Goal: Transaction & Acquisition: Obtain resource

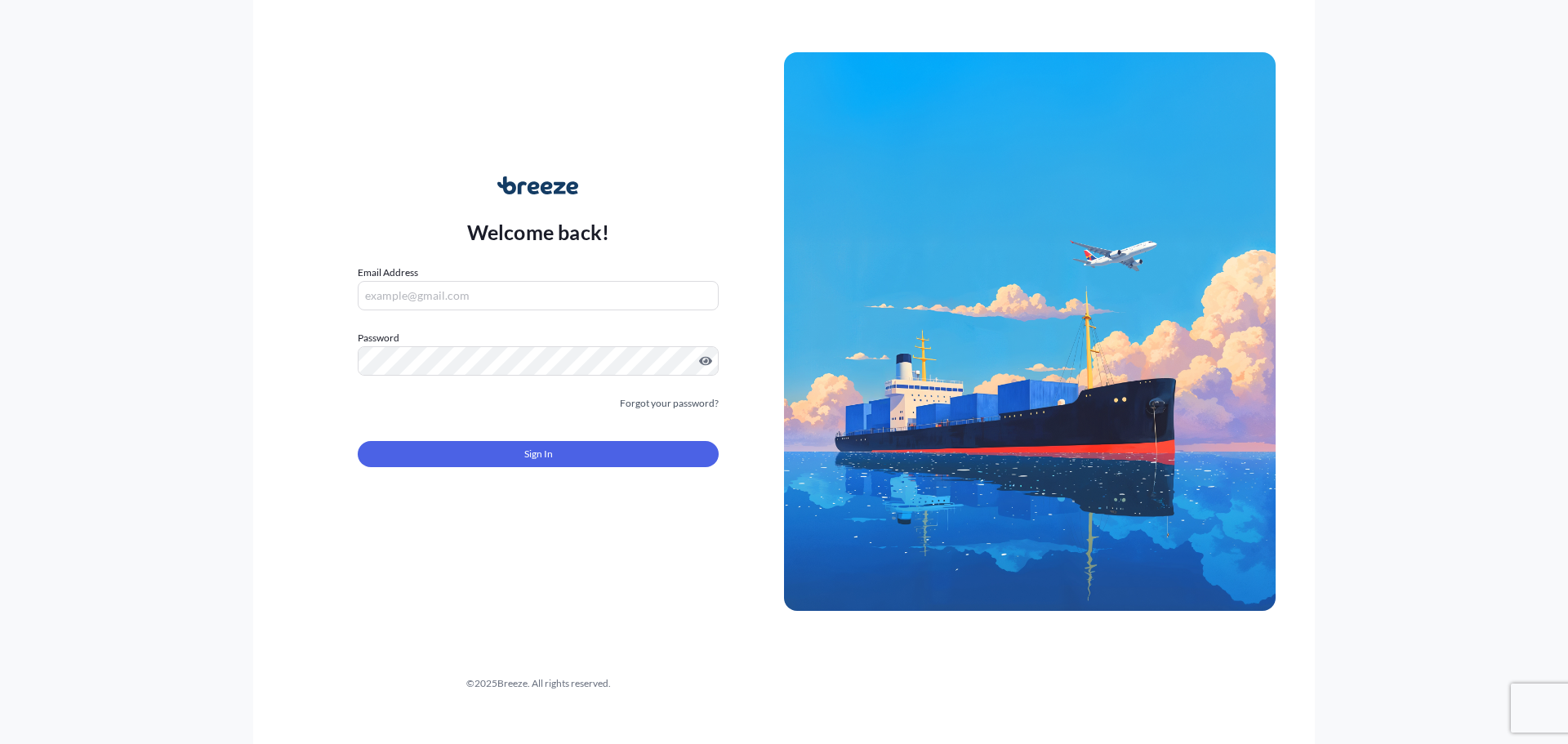
type input "[EMAIL_ADDRESS][DOMAIN_NAME]"
click at [527, 459] on span "Sign In" at bounding box center [538, 454] width 29 height 16
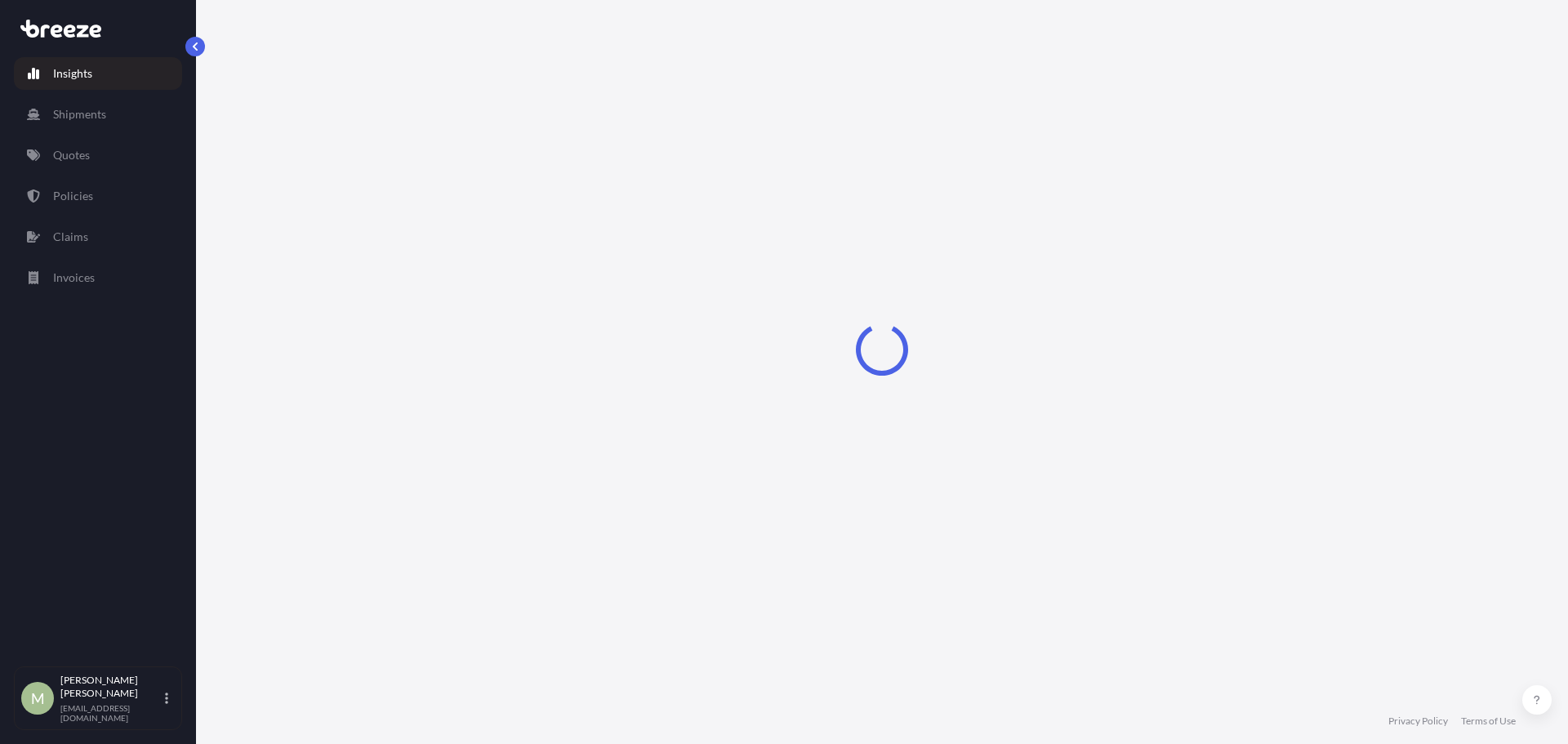
select select "2025"
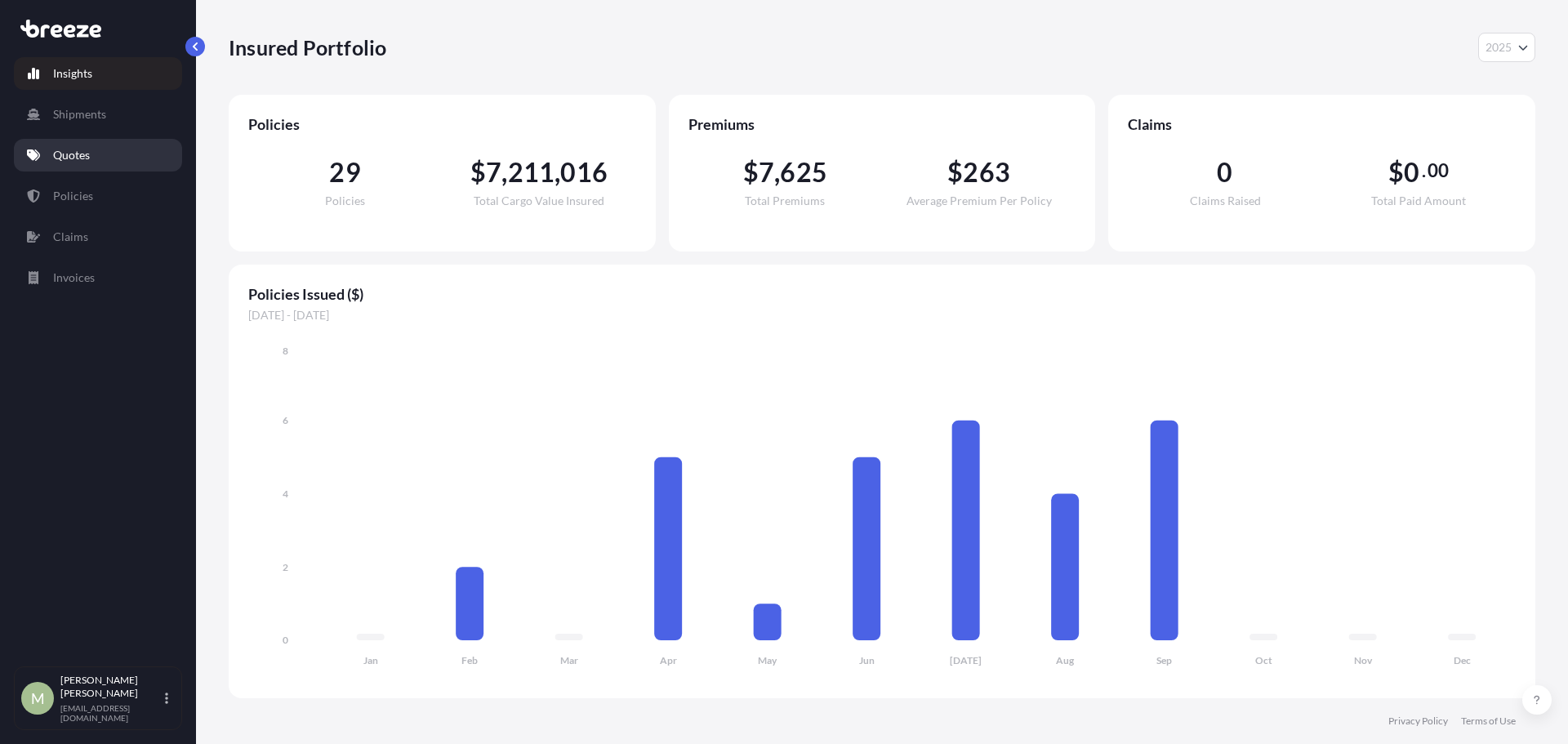
click at [58, 160] on p "Quotes" at bounding box center [71, 154] width 37 height 16
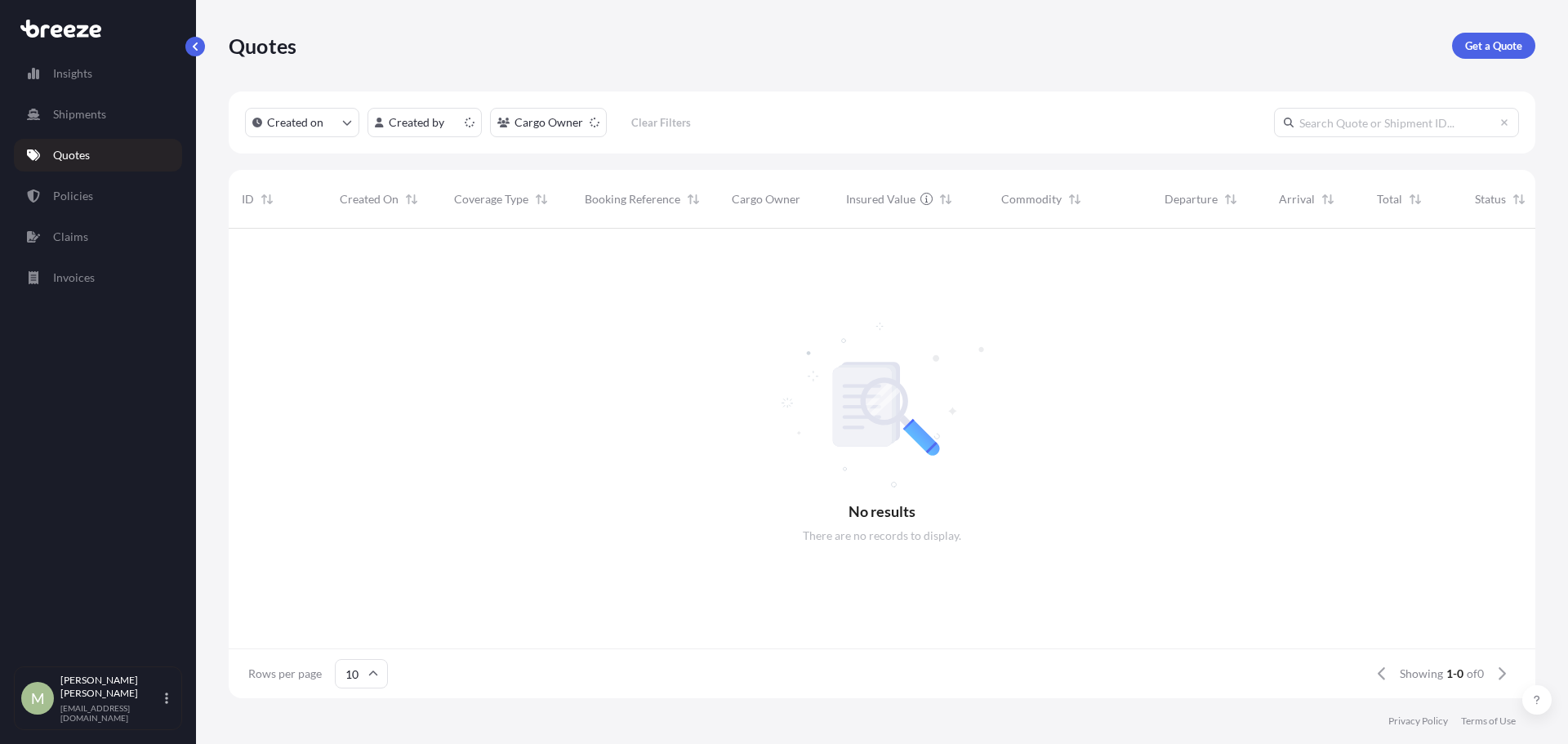
scroll to position [13, 13]
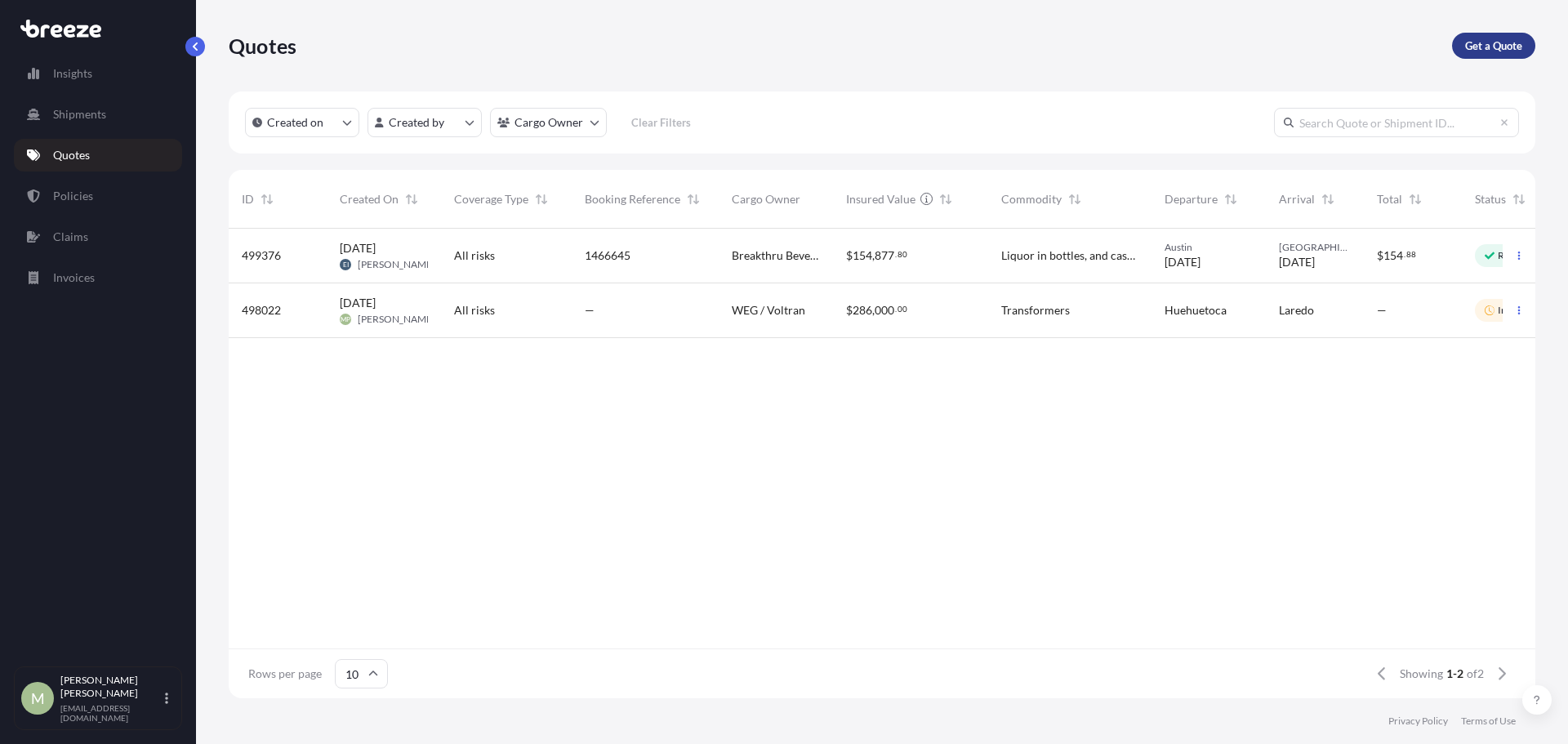
click at [1499, 44] on p "Get a Quote" at bounding box center [1493, 45] width 57 height 16
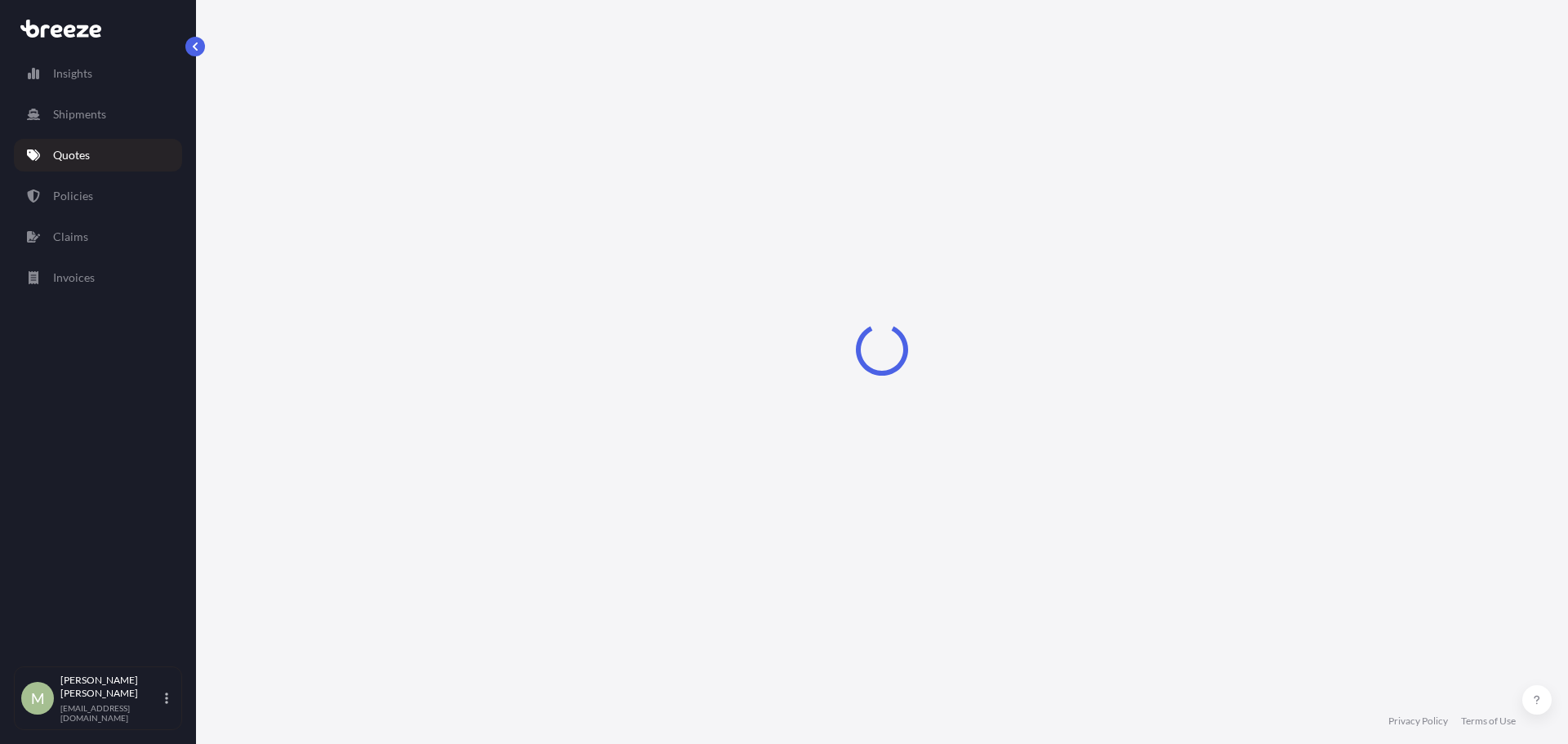
select select "Sea"
select select "1"
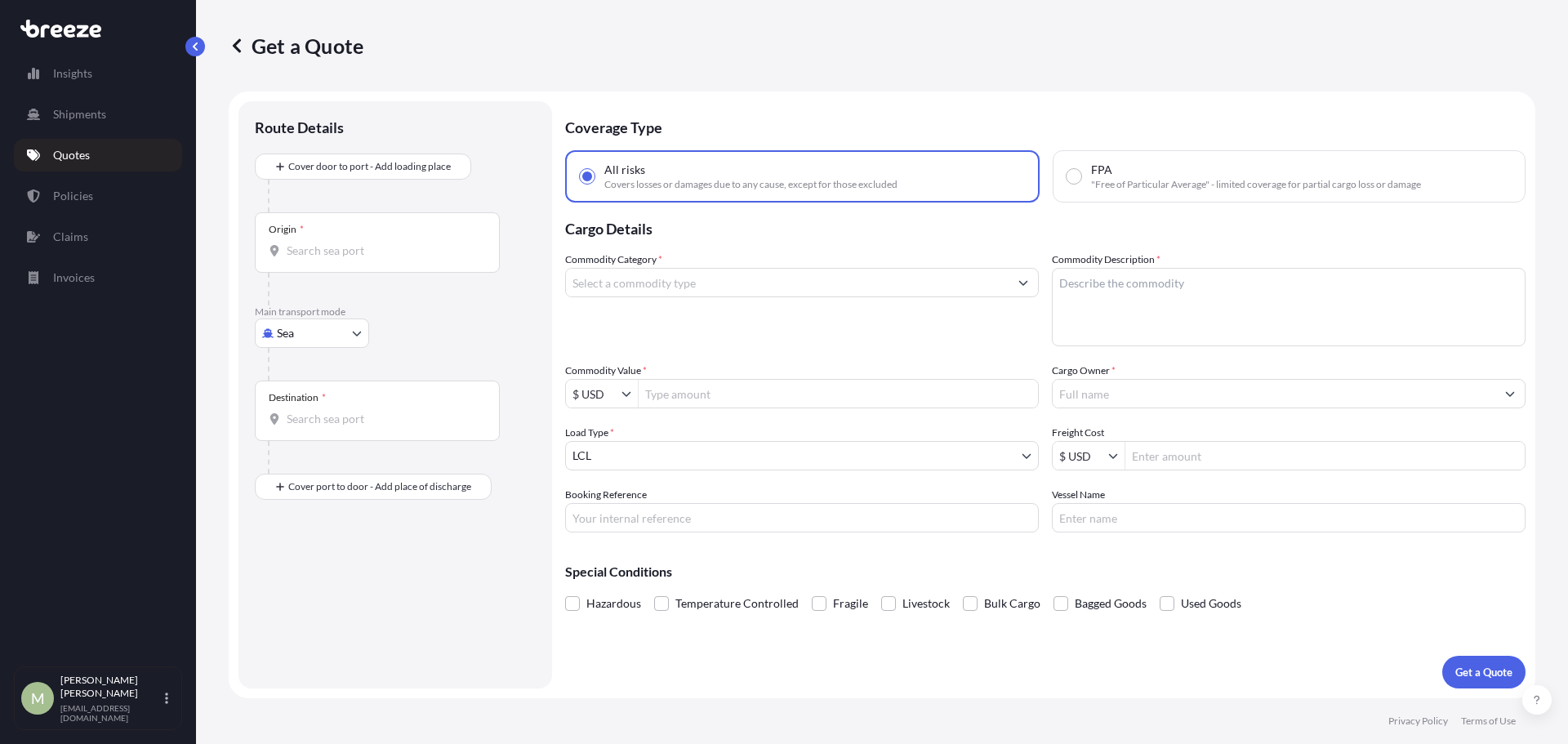
click at [374, 252] on input "Origin *" at bounding box center [383, 250] width 193 height 16
click at [331, 353] on div at bounding box center [401, 364] width 267 height 33
click at [335, 341] on body "0 options available. Insights Shipments Quotes Policies Claims Invoices M [PERS…" at bounding box center [784, 372] width 1568 height 744
click at [319, 439] on div "Road" at bounding box center [312, 434] width 101 height 29
select select "Road"
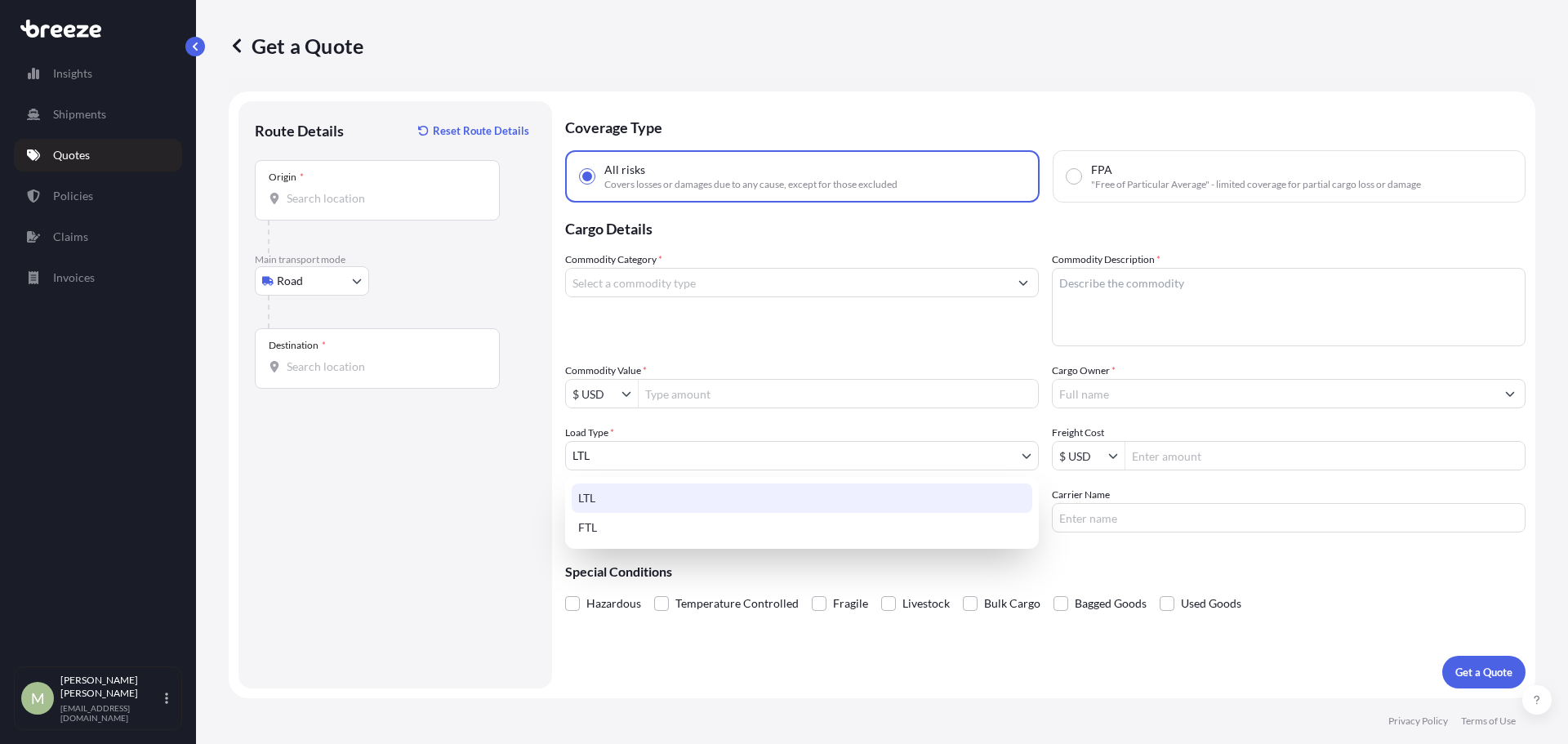
click at [717, 463] on body "0 options available. Insights Shipments Quotes Policies Claims Invoices M [PERS…" at bounding box center [784, 372] width 1568 height 744
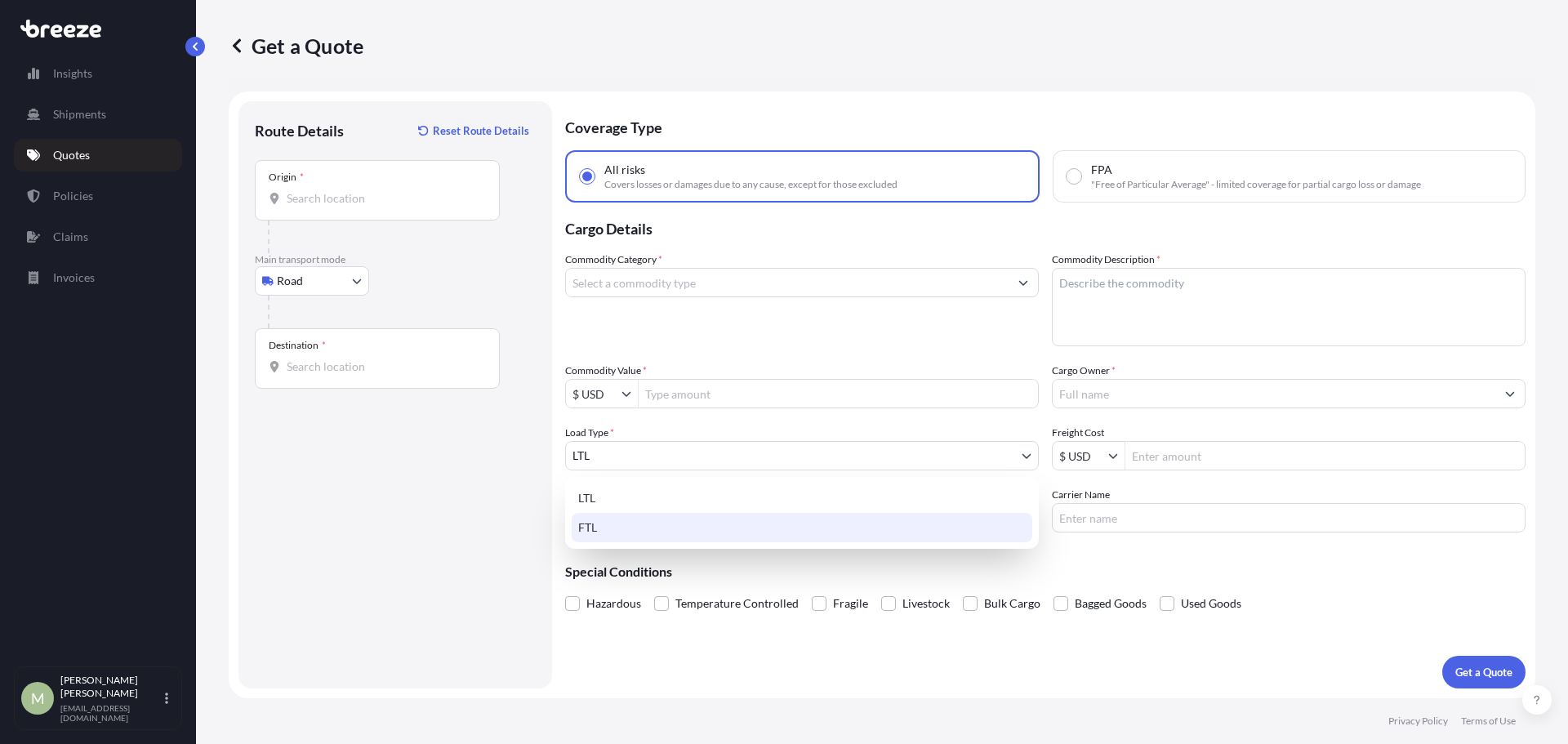
click at [642, 526] on div "FTL" at bounding box center [802, 528] width 460 height 29
select select "2"
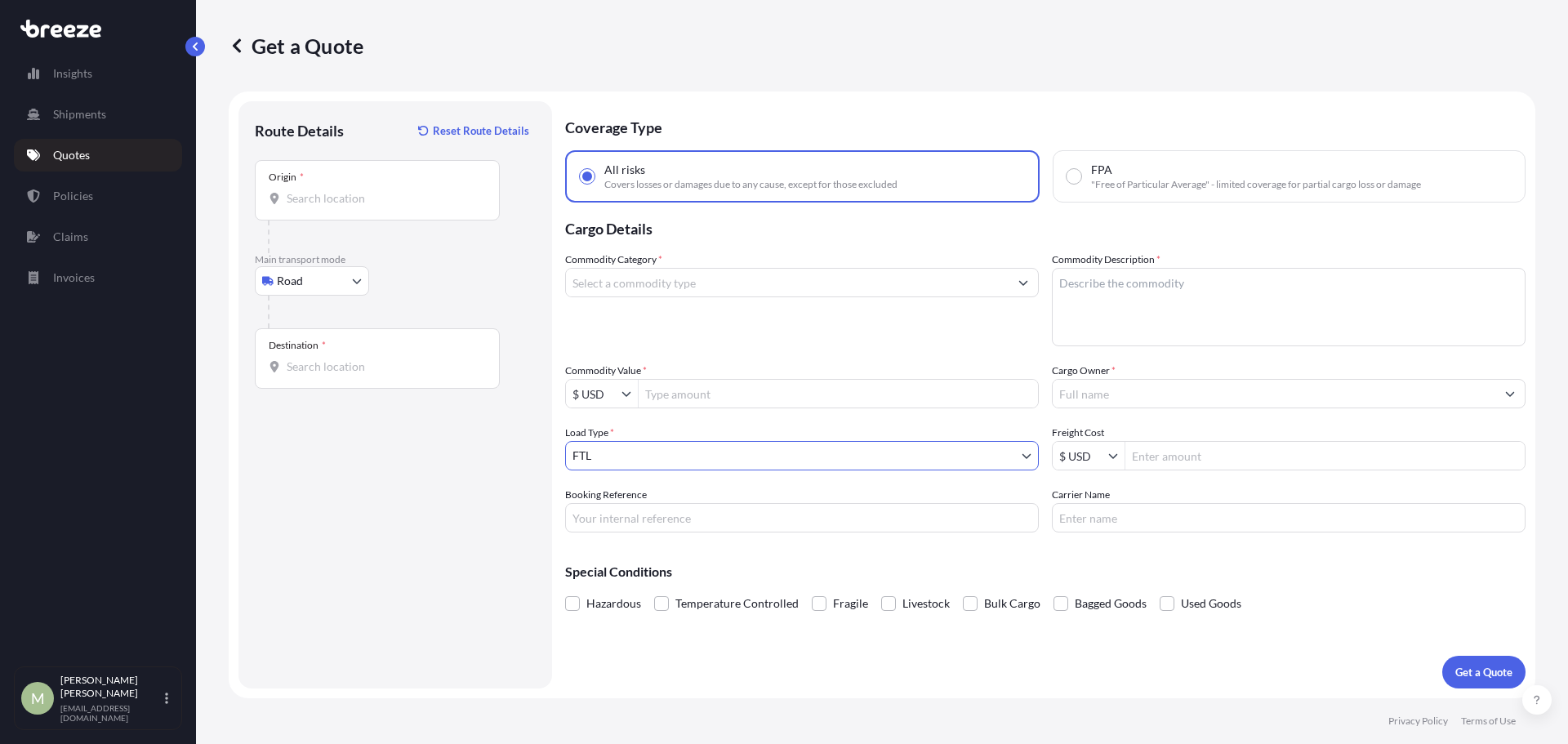
click at [350, 193] on input "Origin *" at bounding box center [383, 198] width 193 height 16
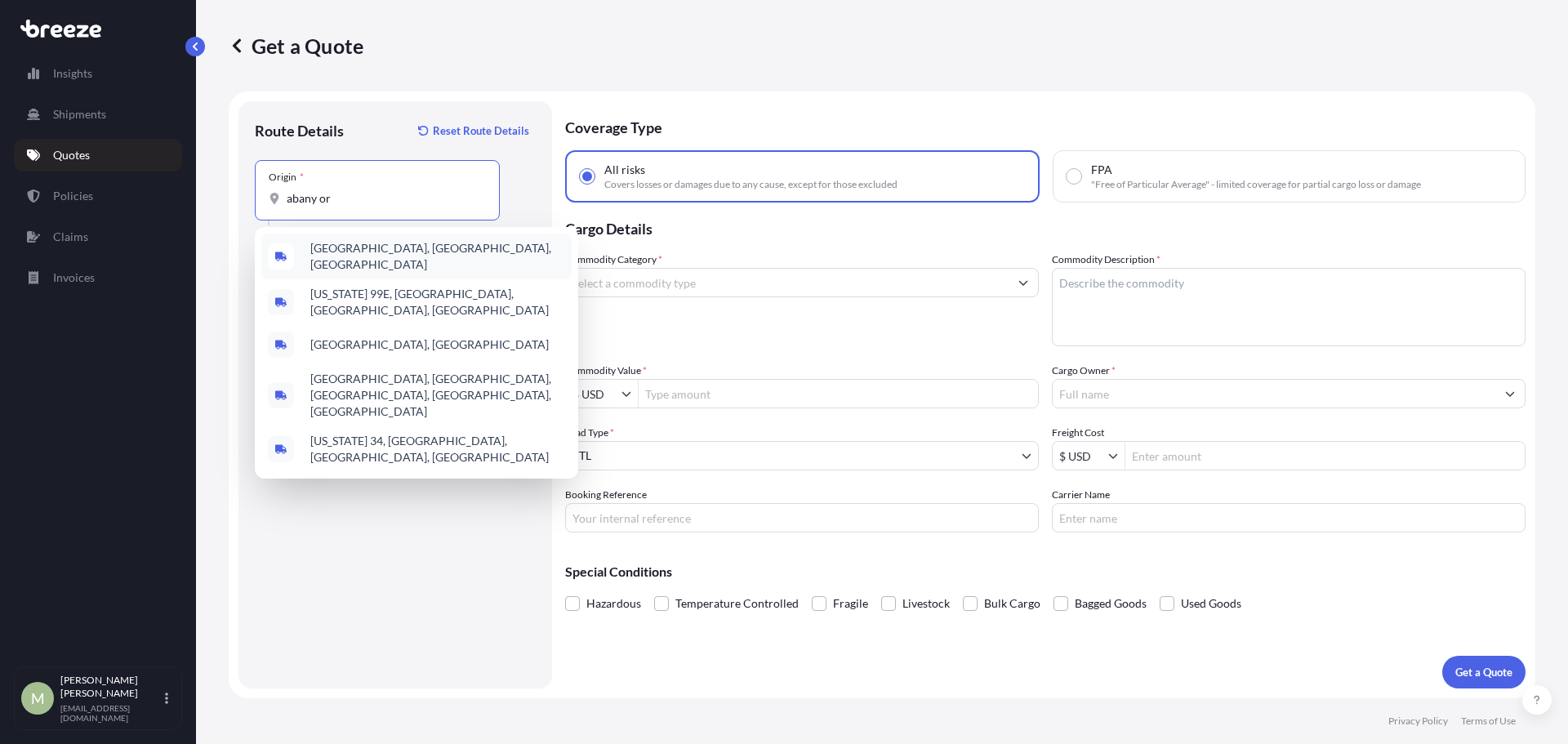
click at [354, 252] on span "[GEOGRAPHIC_DATA], [GEOGRAPHIC_DATA], [GEOGRAPHIC_DATA]" at bounding box center [438, 256] width 255 height 33
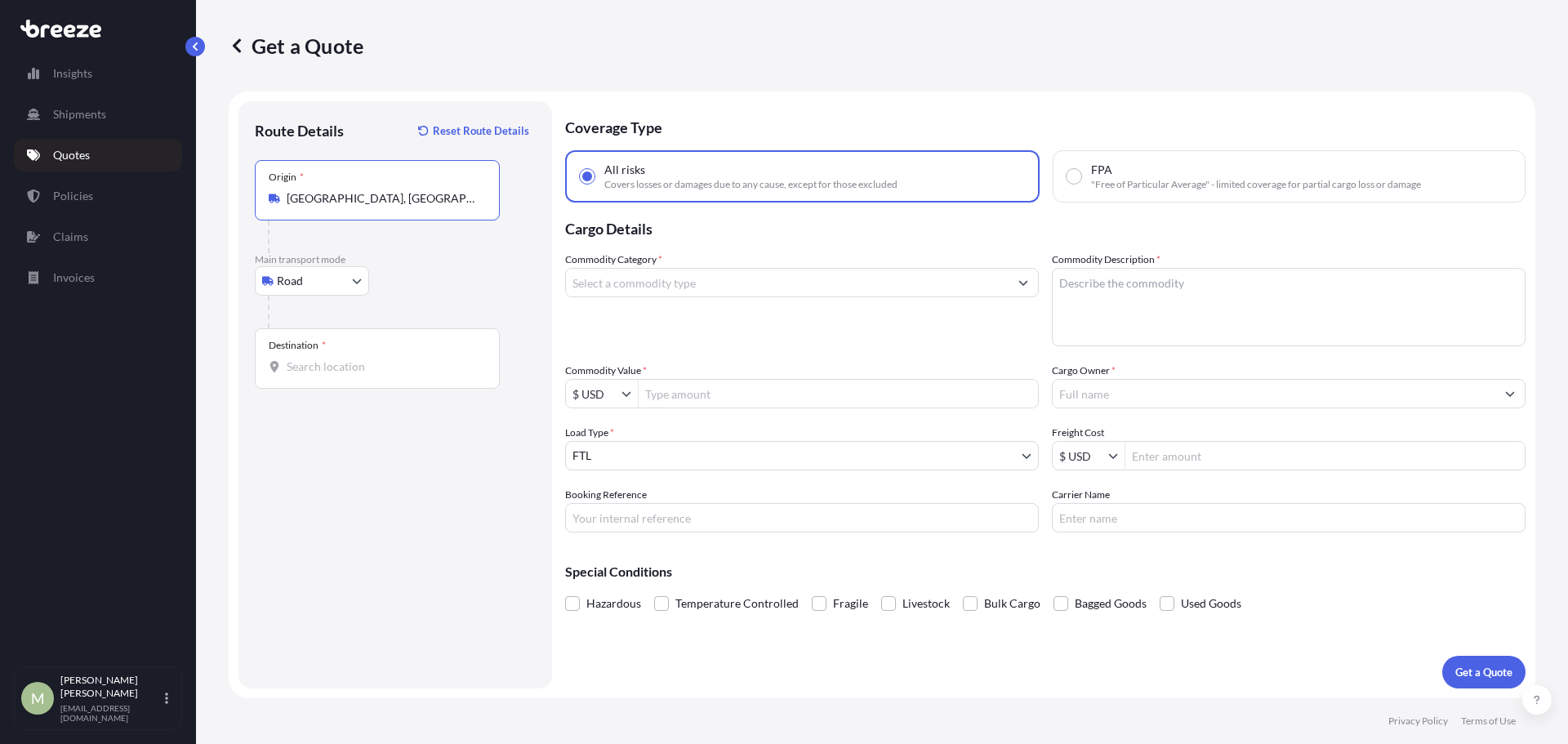
type input "[GEOGRAPHIC_DATA], [GEOGRAPHIC_DATA], [GEOGRAPHIC_DATA]"
click at [345, 366] on input "Destination *" at bounding box center [383, 367] width 193 height 16
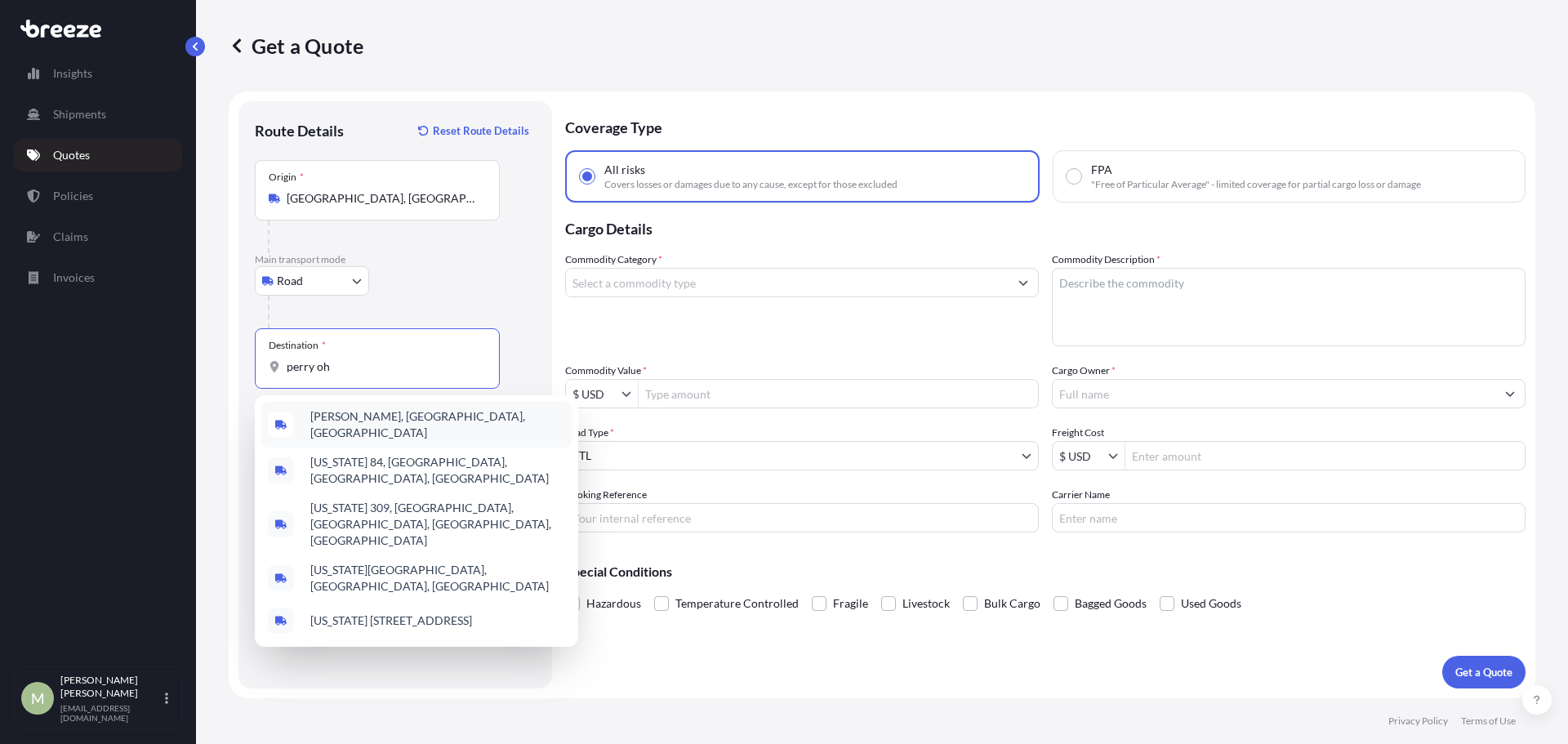
click at [403, 429] on div "[PERSON_NAME], [GEOGRAPHIC_DATA], [GEOGRAPHIC_DATA]" at bounding box center [417, 424] width 310 height 46
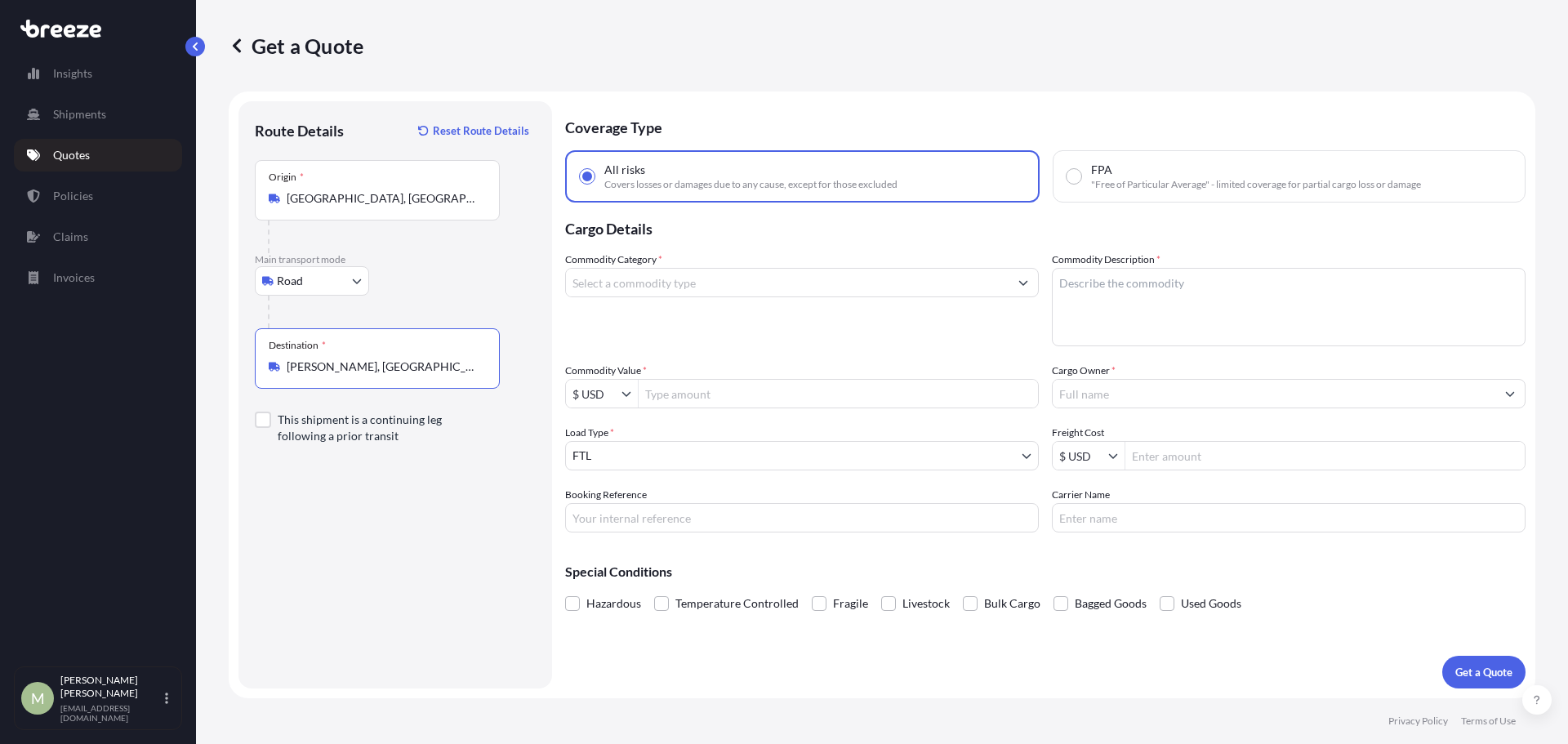
type input "[PERSON_NAME], [GEOGRAPHIC_DATA], [GEOGRAPHIC_DATA]"
click at [718, 288] on input "Commodity Category *" at bounding box center [787, 282] width 443 height 29
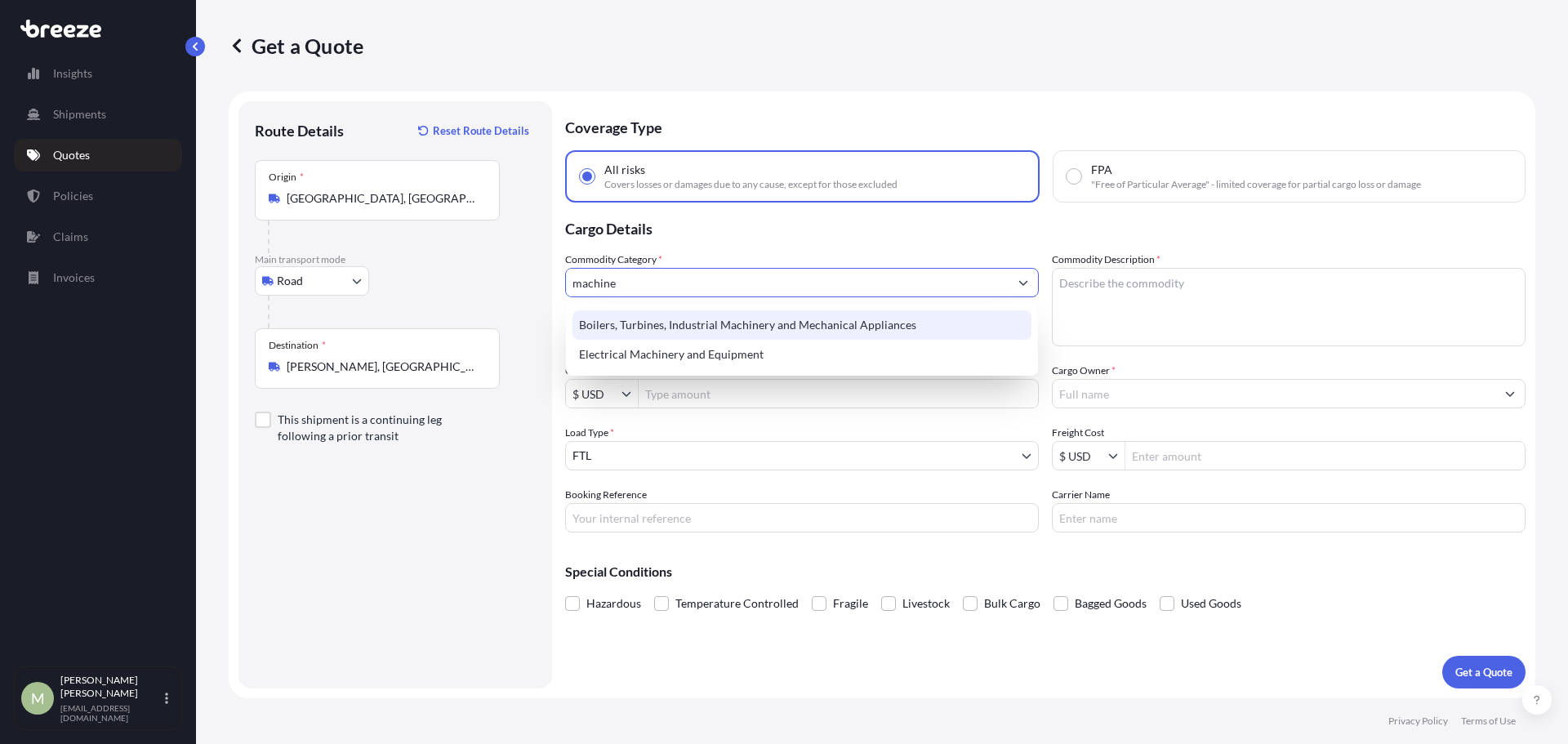
click at [737, 318] on div "Boilers, Turbines, Industrial Machinery and Mechanical Appliances" at bounding box center [802, 325] width 459 height 29
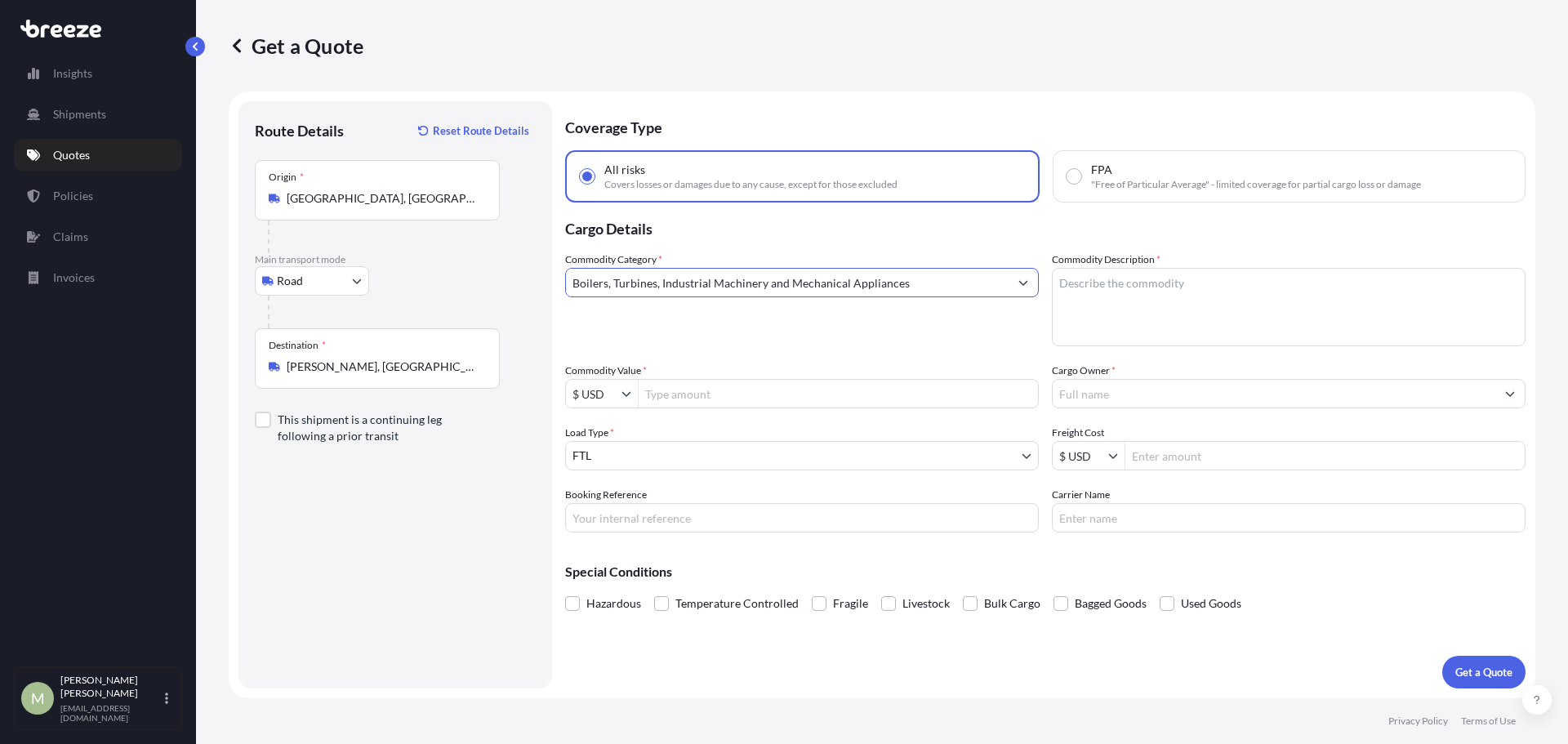
type input "Boilers, Turbines, Industrial Machinery and Mechanical Appliances"
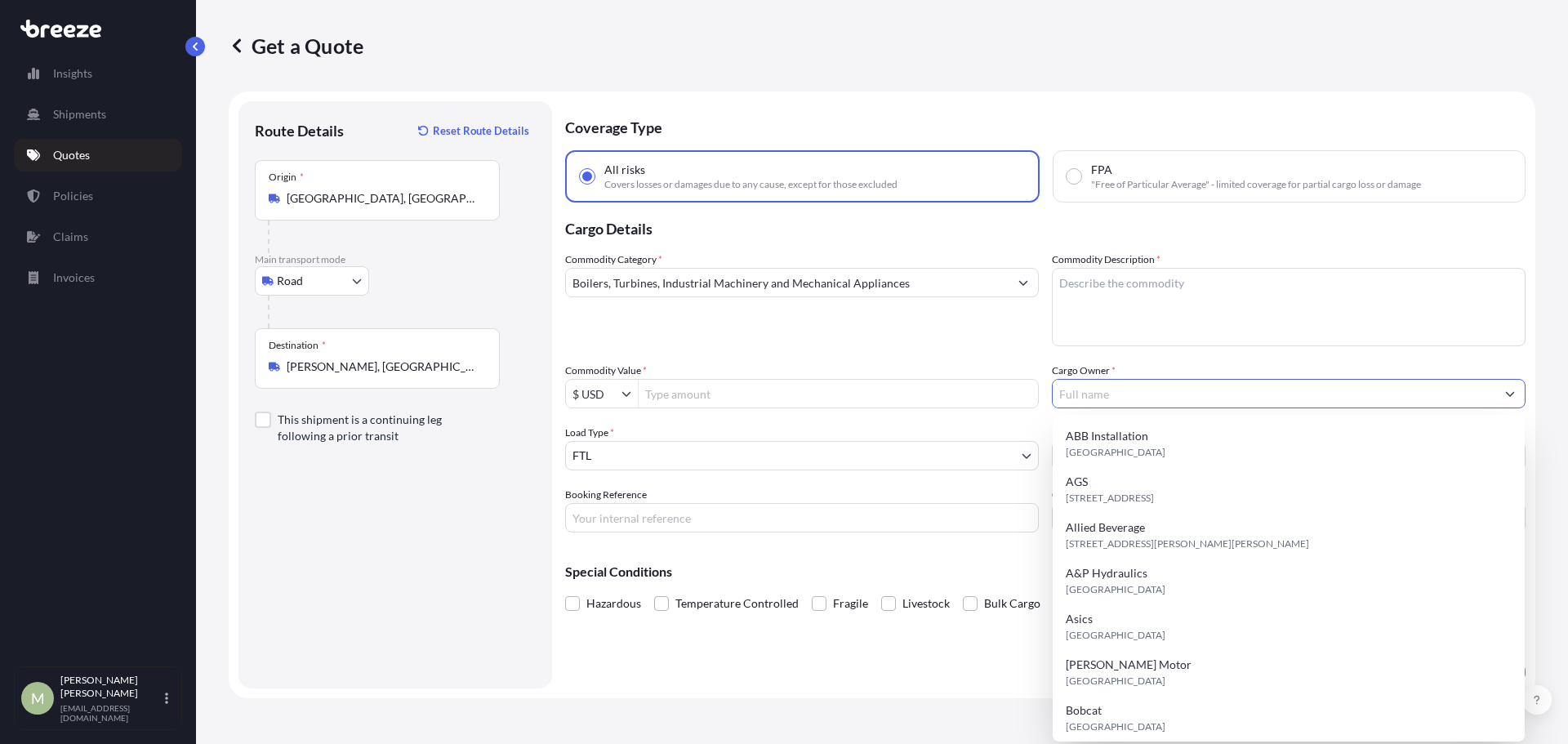
click at [1143, 398] on input "Cargo Owner *" at bounding box center [1274, 393] width 443 height 29
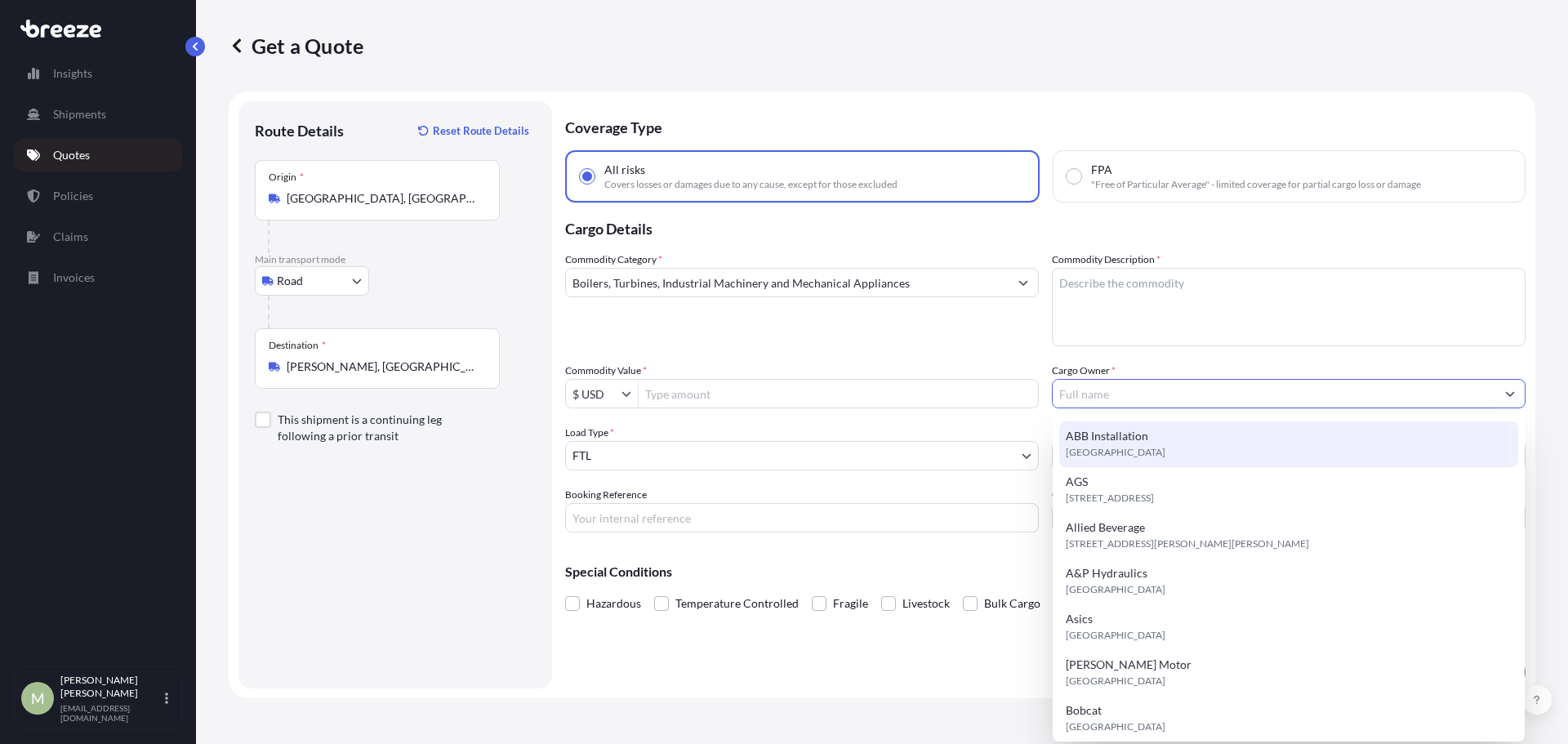
click at [1145, 390] on input "Cargo Owner *" at bounding box center [1274, 393] width 443 height 29
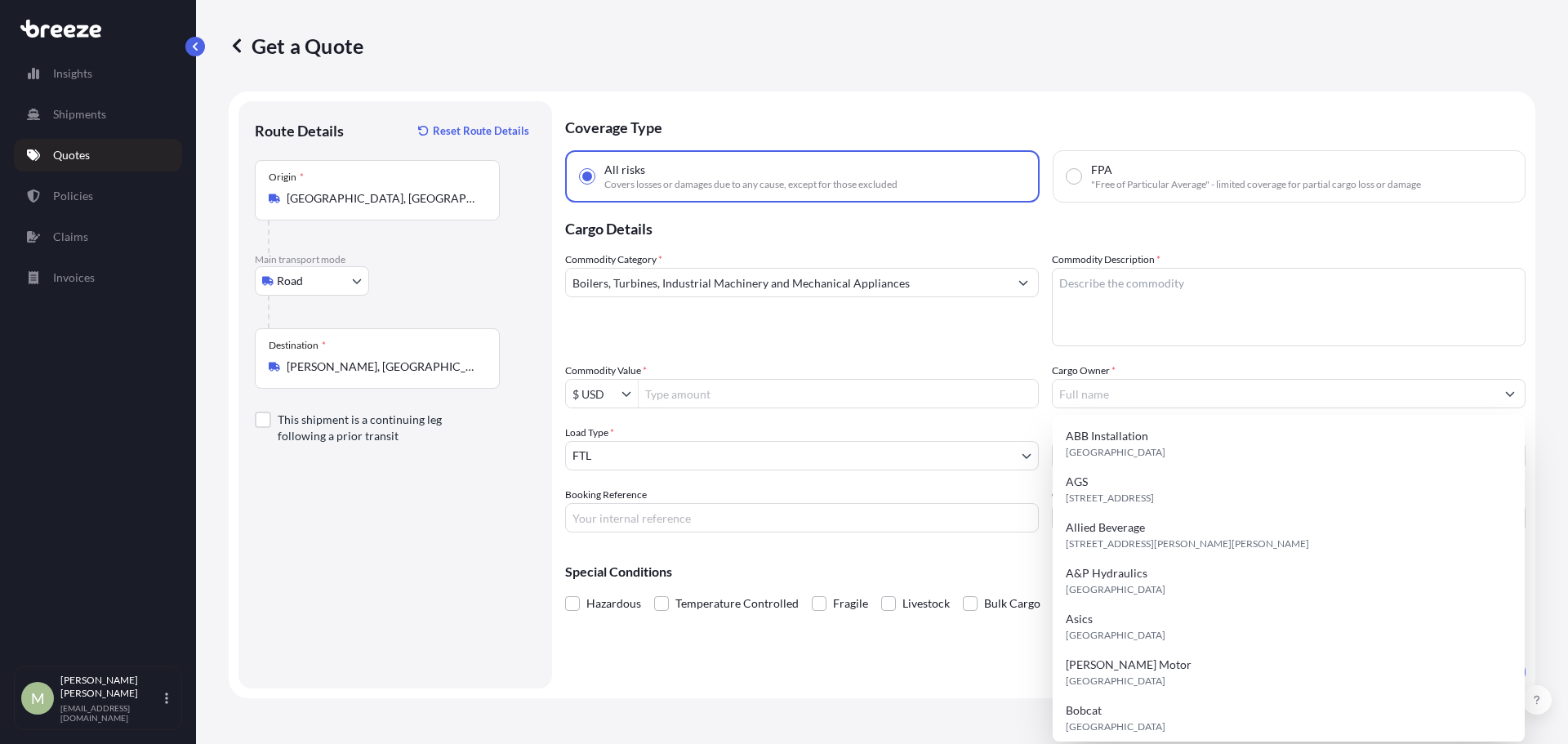
click at [916, 345] on div "Commodity Category * Boilers, Turbines, Industrial Machinery and Mechanical App…" at bounding box center [802, 299] width 474 height 95
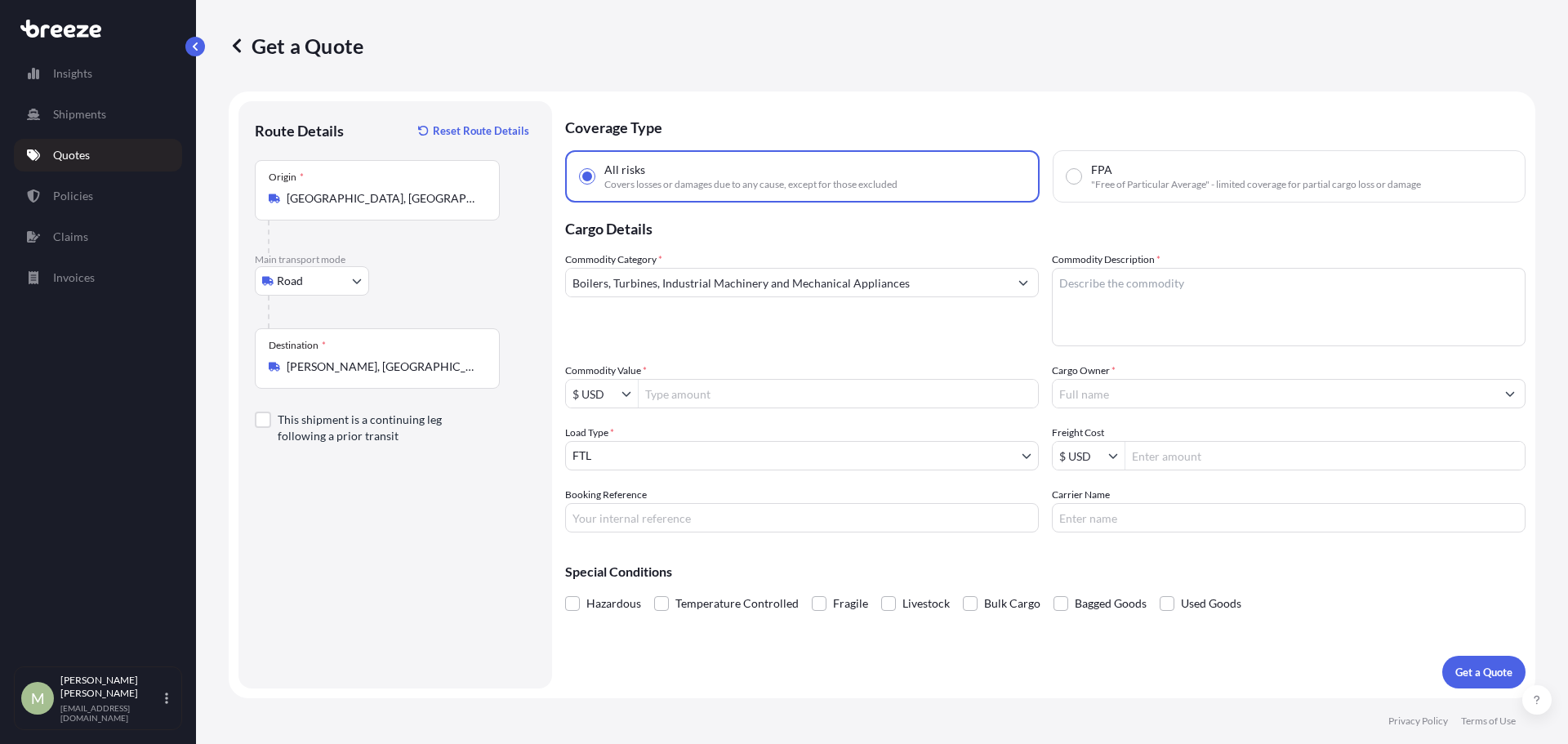
click at [1171, 310] on textarea "Commodity Description *" at bounding box center [1288, 306] width 474 height 78
type textarea "Machines"
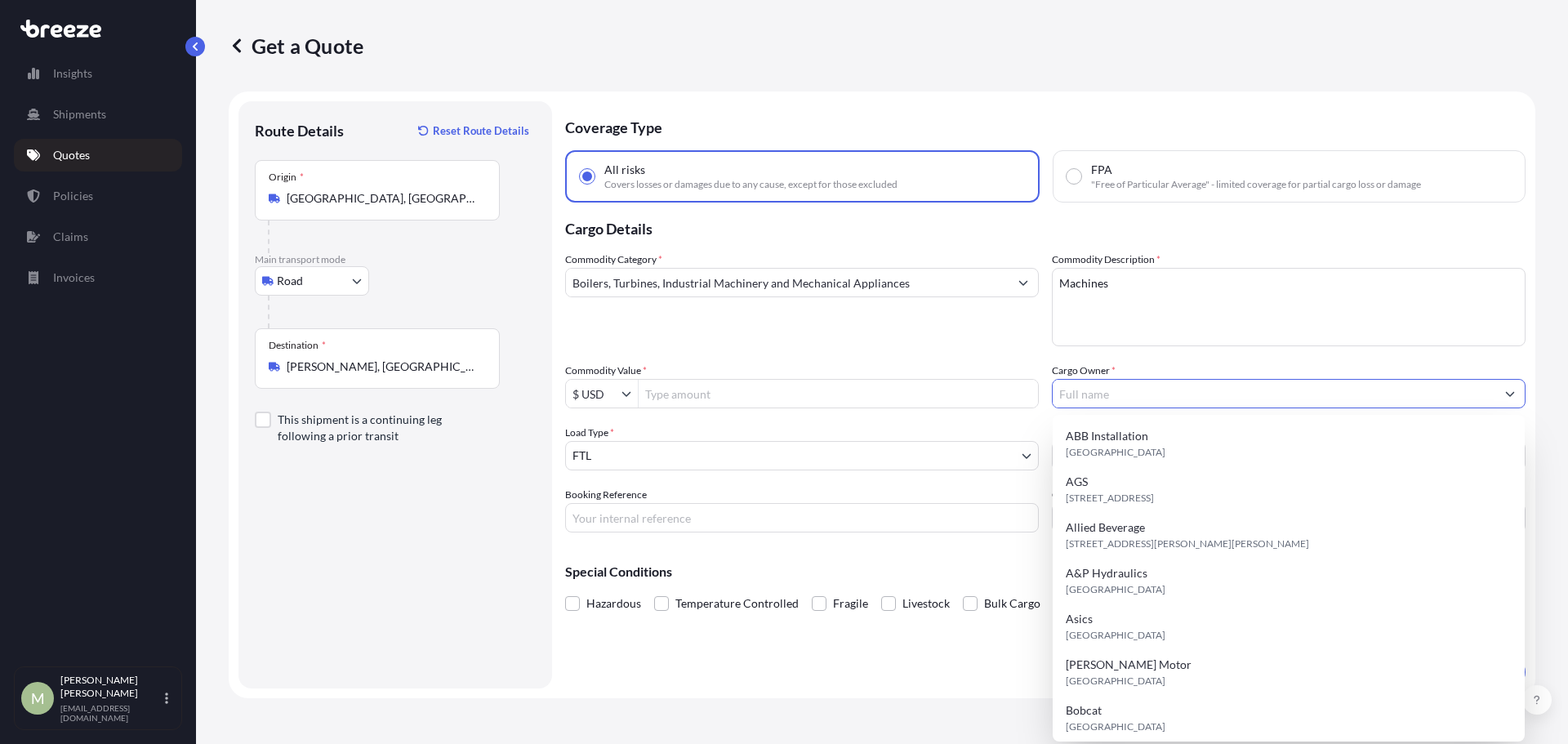
click at [1169, 391] on input "Cargo Owner *" at bounding box center [1274, 393] width 443 height 29
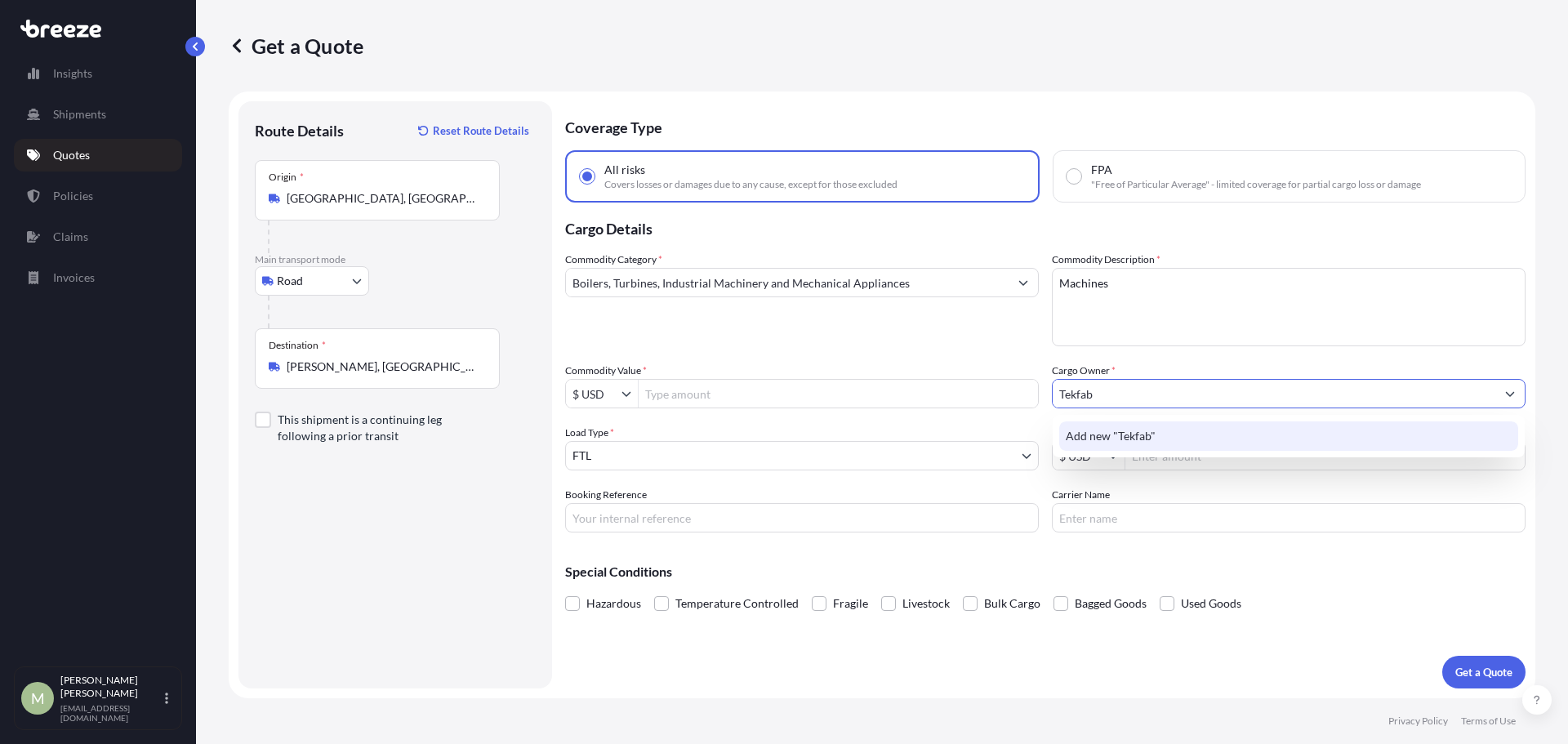
click at [1130, 443] on span "Add new "Tekfab"" at bounding box center [1110, 435] width 90 height 16
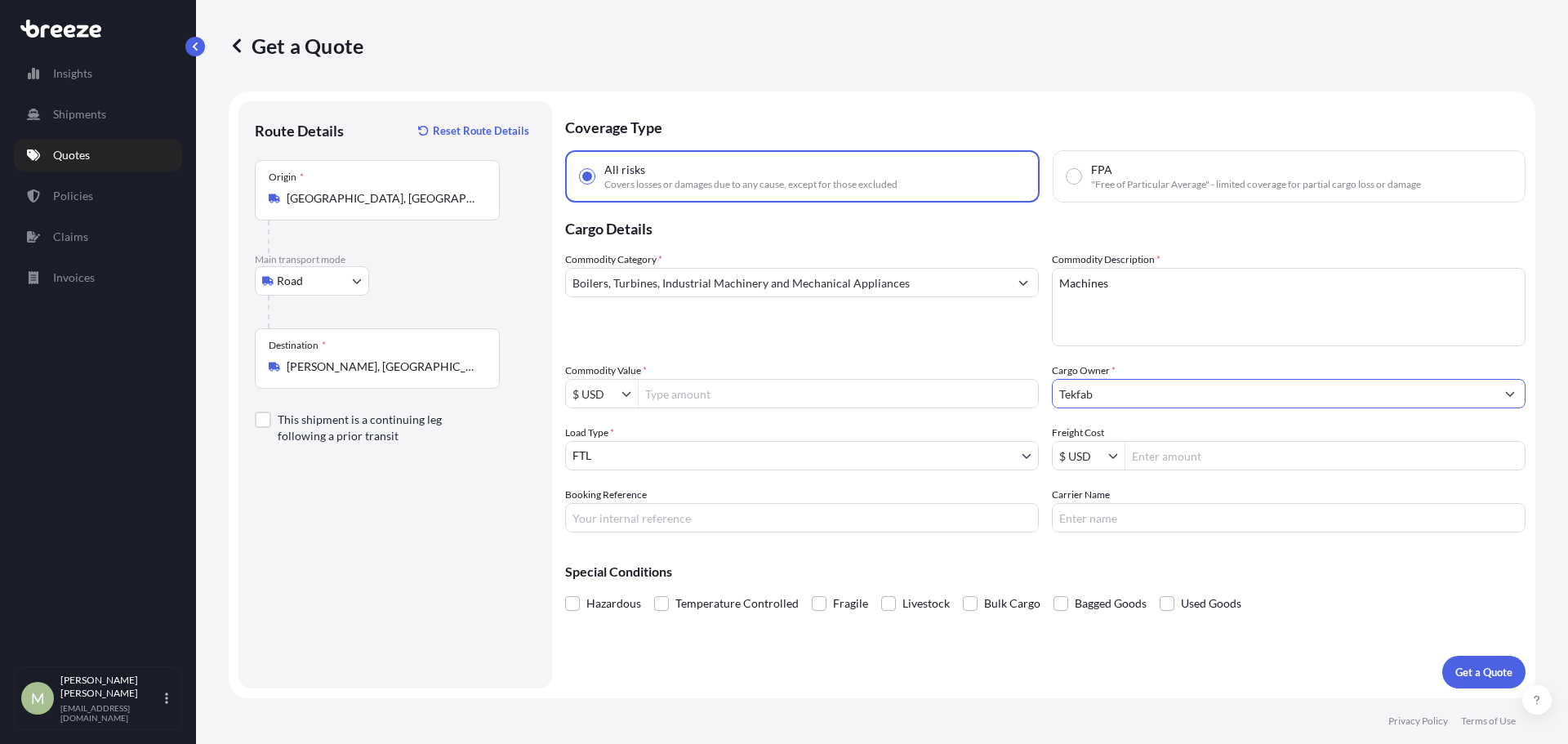
type input "Tekfab"
click at [1222, 460] on input "Freight Cost" at bounding box center [1325, 455] width 399 height 29
type input "5,000"
click at [735, 388] on input "Commodity Value *" at bounding box center [839, 393] width 399 height 29
type input "250,000"
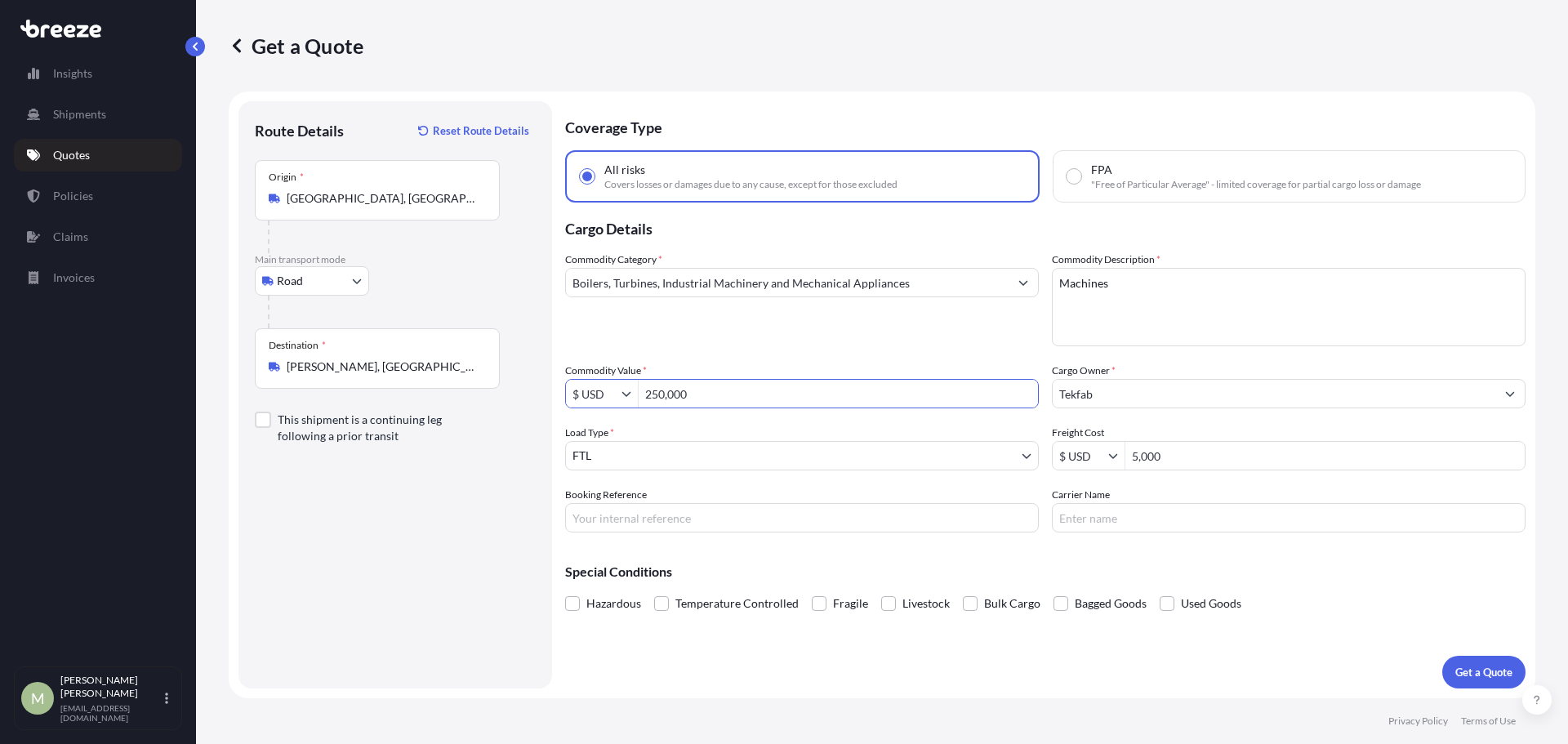
click at [870, 672] on div "Coverage Type All risks Covers losses or damages due to any cause, except for t…" at bounding box center [1045, 395] width 960 height 587
click at [1485, 661] on button "Get a Quote" at bounding box center [1483, 672] width 83 height 33
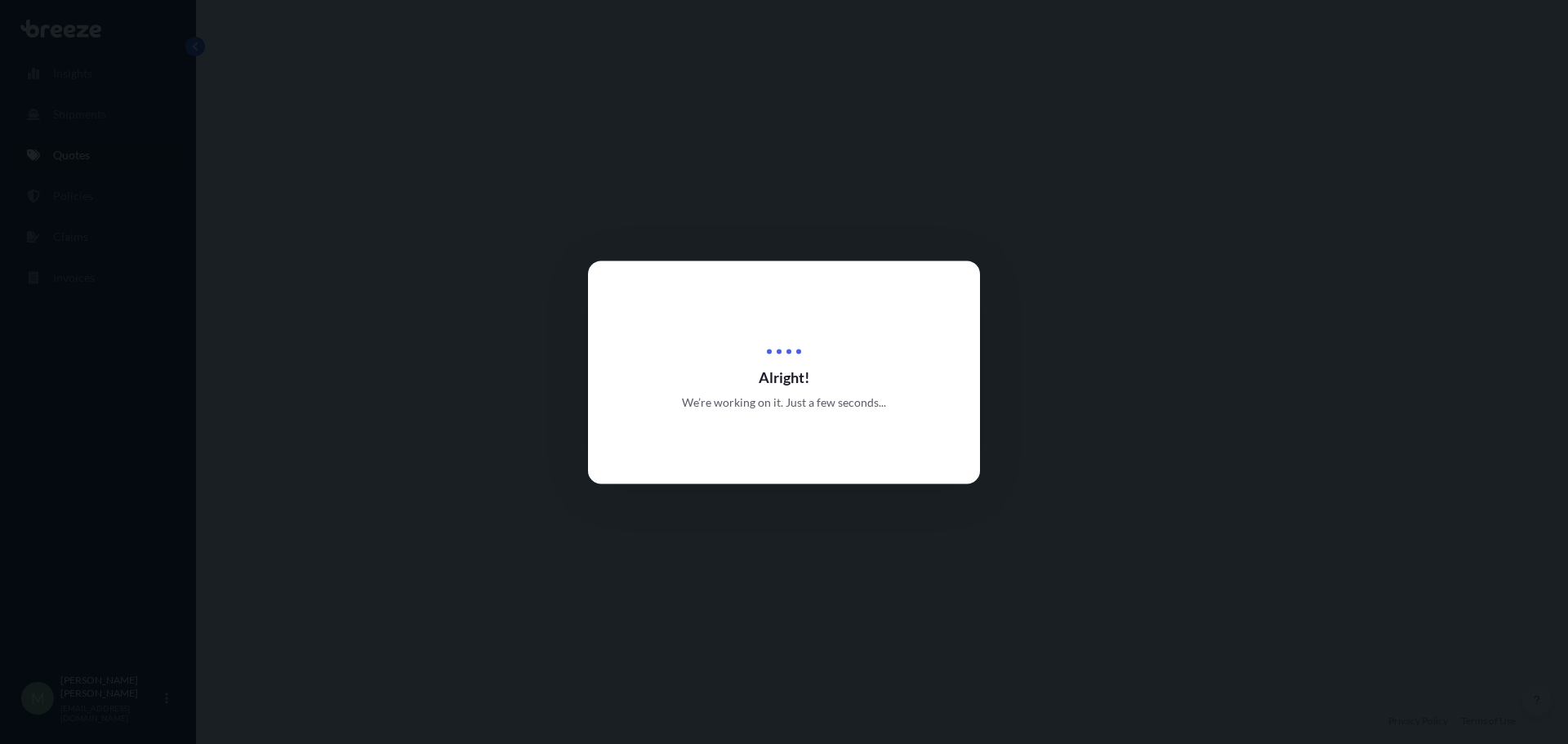
select select "Road"
select select "2"
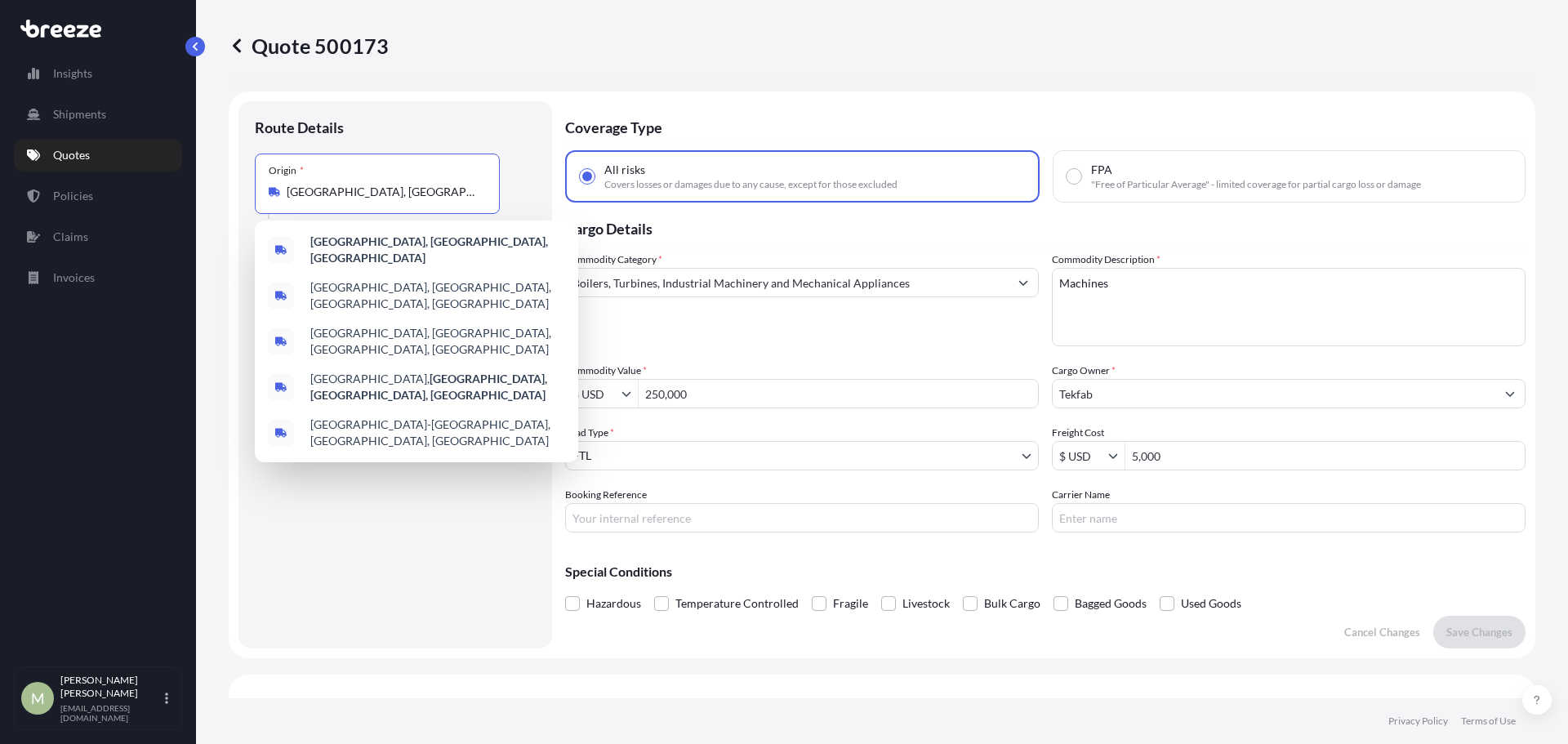
drag, startPoint x: 333, startPoint y: 195, endPoint x: 184, endPoint y: 203, distance: 149.2
click at [184, 203] on div "Insights Shipments Quotes Policies Claims Invoices M [PERSON_NAME] [EMAIL_ADDRE…" at bounding box center [784, 372] width 1568 height 744
click at [404, 607] on div "Route Details Place of loading Road Road Rail Origin * [GEOGRAPHIC_DATA], [GEOG…" at bounding box center [395, 375] width 281 height 515
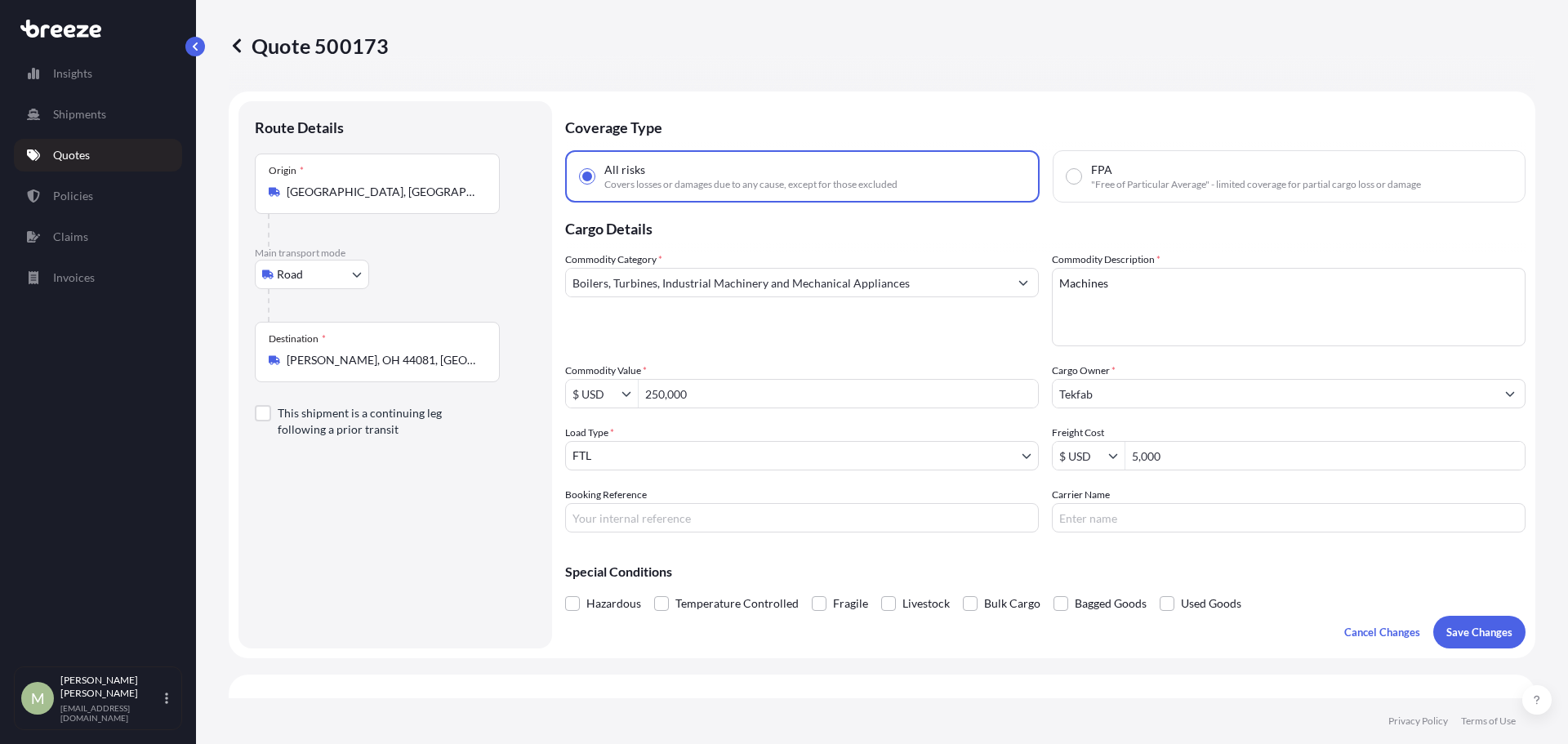
drag, startPoint x: 247, startPoint y: 200, endPoint x: 55, endPoint y: 206, distance: 192.1
click at [61, 207] on div "Insights Shipments Quotes Policies Claims Invoices M [PERSON_NAME] [EMAIL_ADDRE…" at bounding box center [784, 372] width 1568 height 744
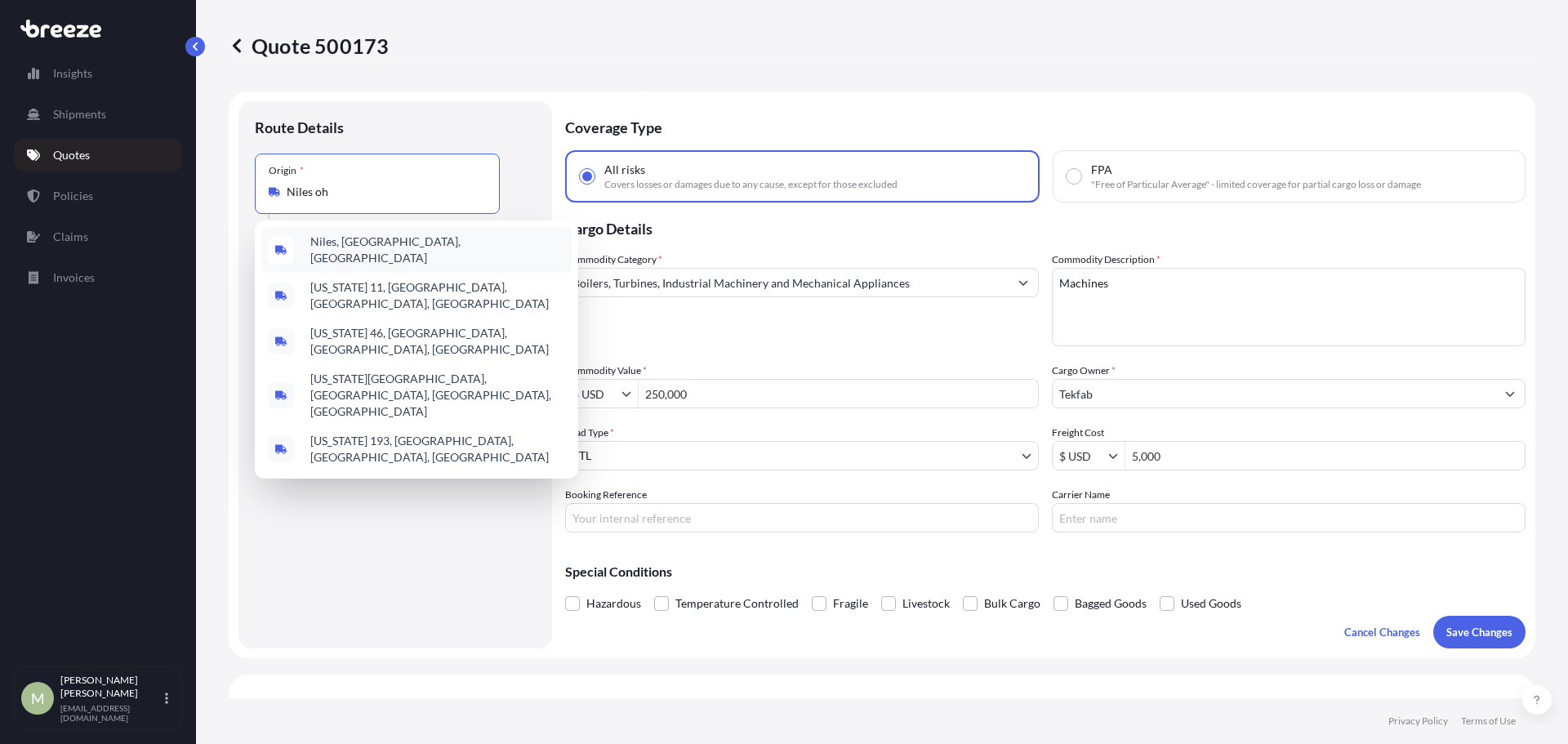
click at [360, 248] on span "Niles, [GEOGRAPHIC_DATA], [GEOGRAPHIC_DATA]" at bounding box center [438, 250] width 255 height 33
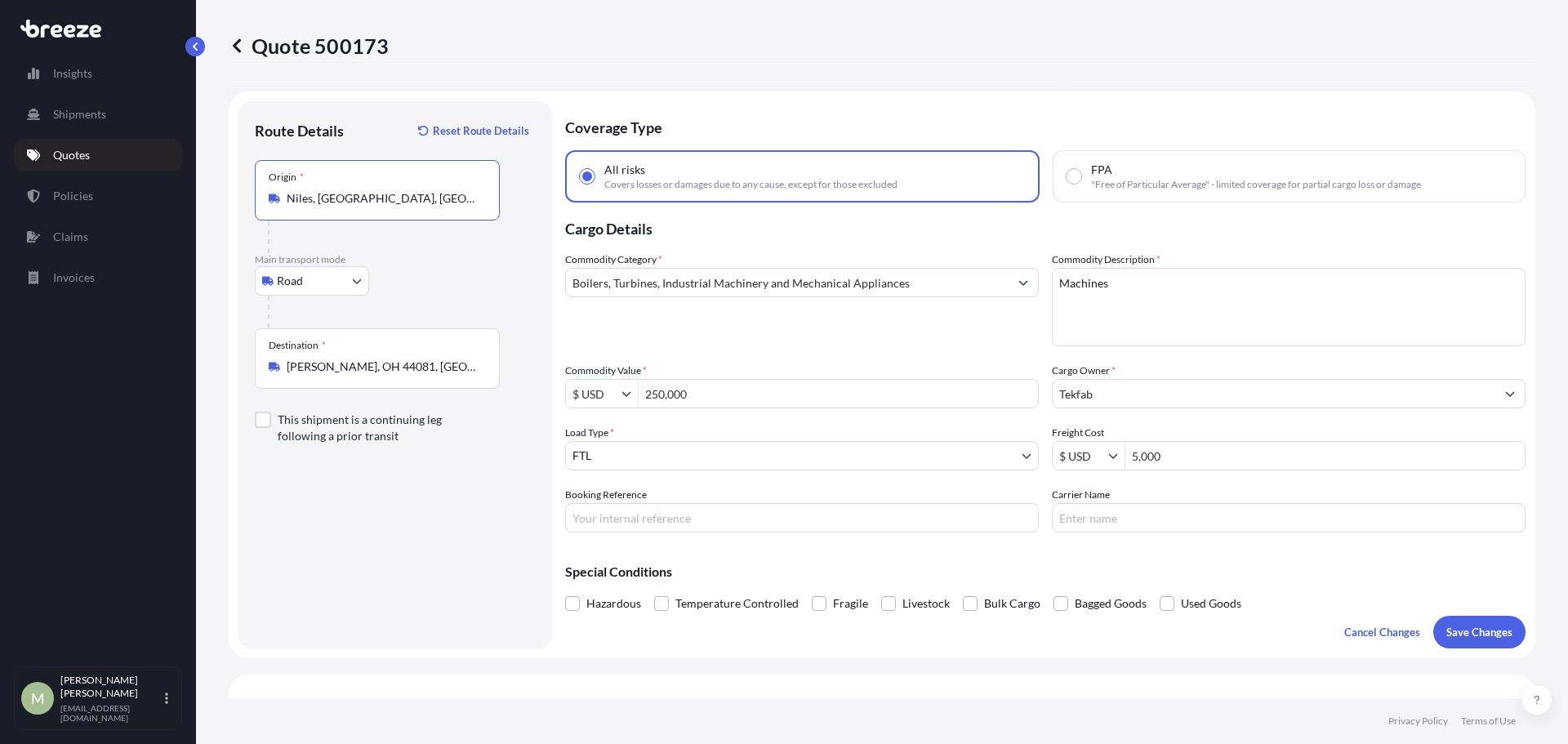
type input "Niles, [GEOGRAPHIC_DATA], [GEOGRAPHIC_DATA]"
click at [409, 553] on div "Route Details Reset Route Details Place of loading Road Road Rail Origin * [GEO…" at bounding box center [395, 375] width 281 height 515
click at [1495, 632] on p "Save Changes" at bounding box center [1479, 632] width 66 height 16
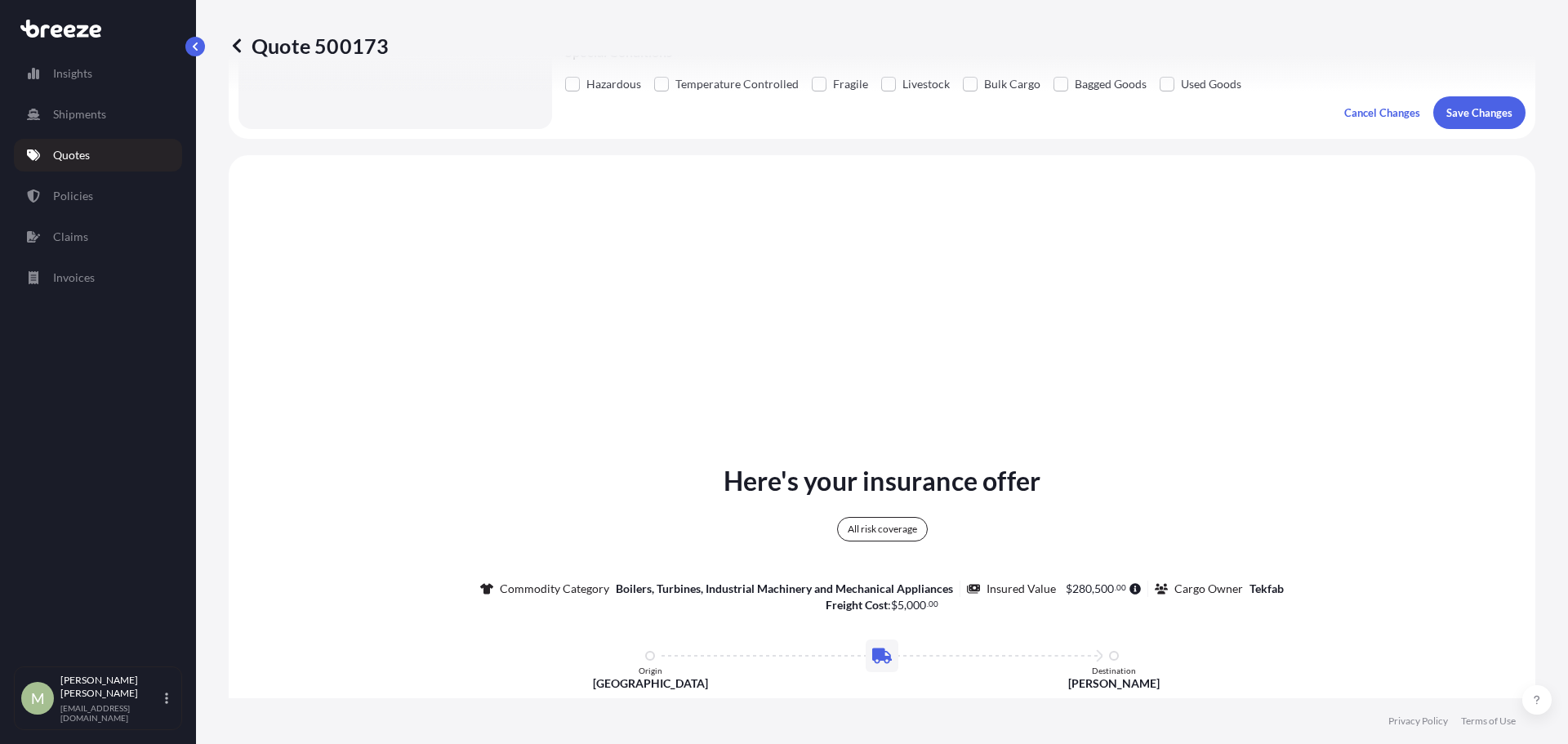
scroll to position [593, 0]
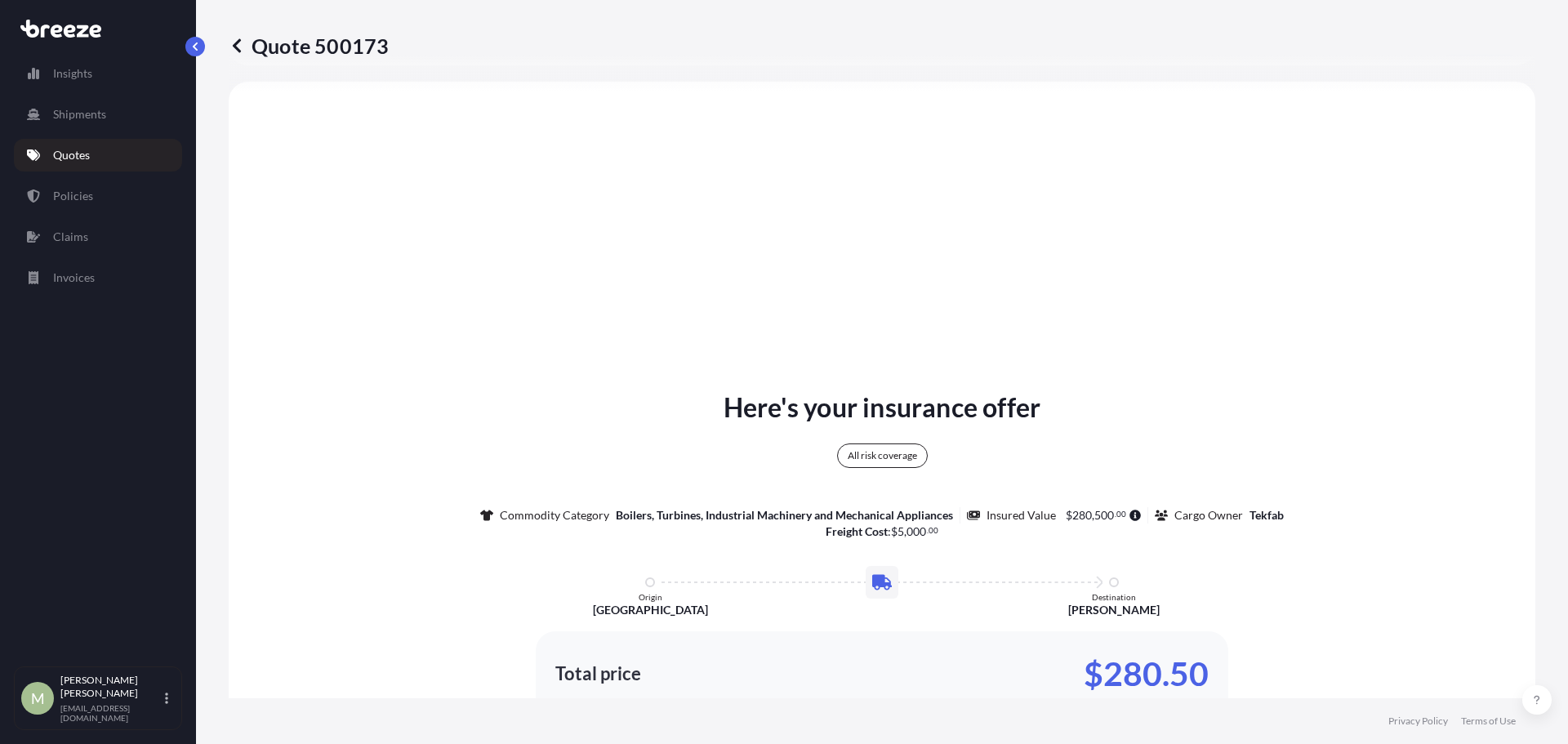
select select "Road"
select select "2"
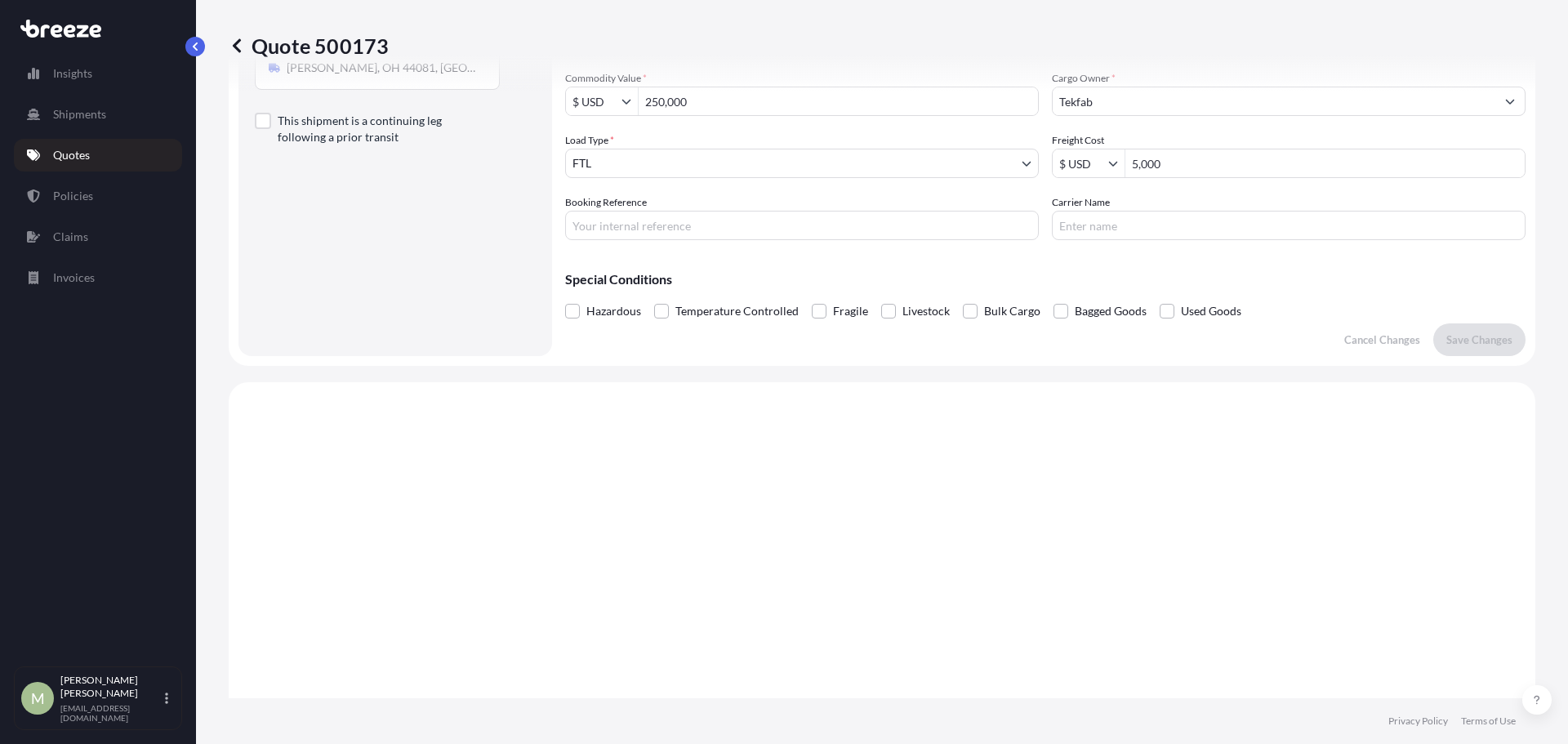
scroll to position [0, 0]
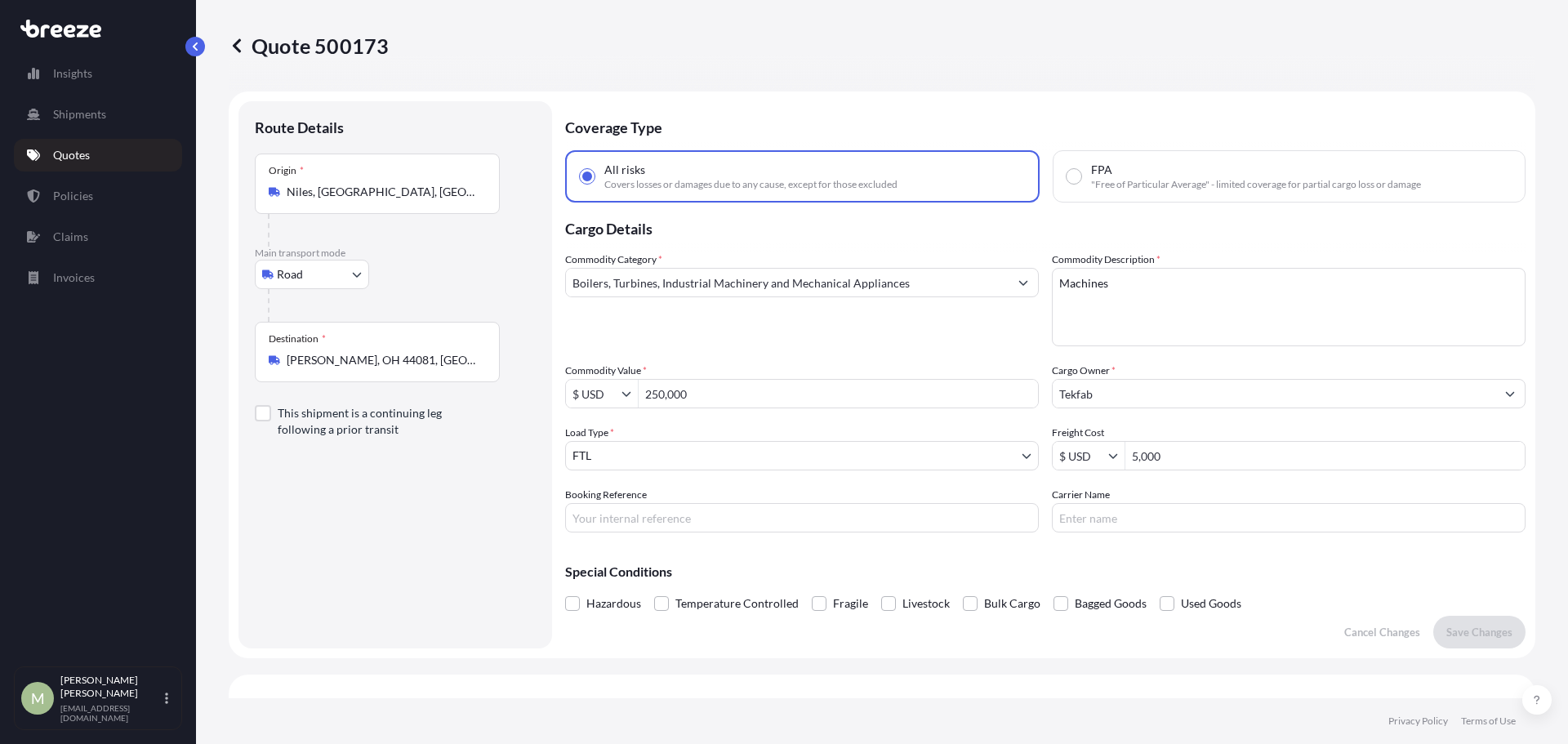
drag, startPoint x: 417, startPoint y: 188, endPoint x: 138, endPoint y: 199, distance: 279.2
click at [143, 200] on div "Insights Shipments Quotes Policies Claims Invoices M [PERSON_NAME] [EMAIL_ADDRE…" at bounding box center [784, 372] width 1568 height 744
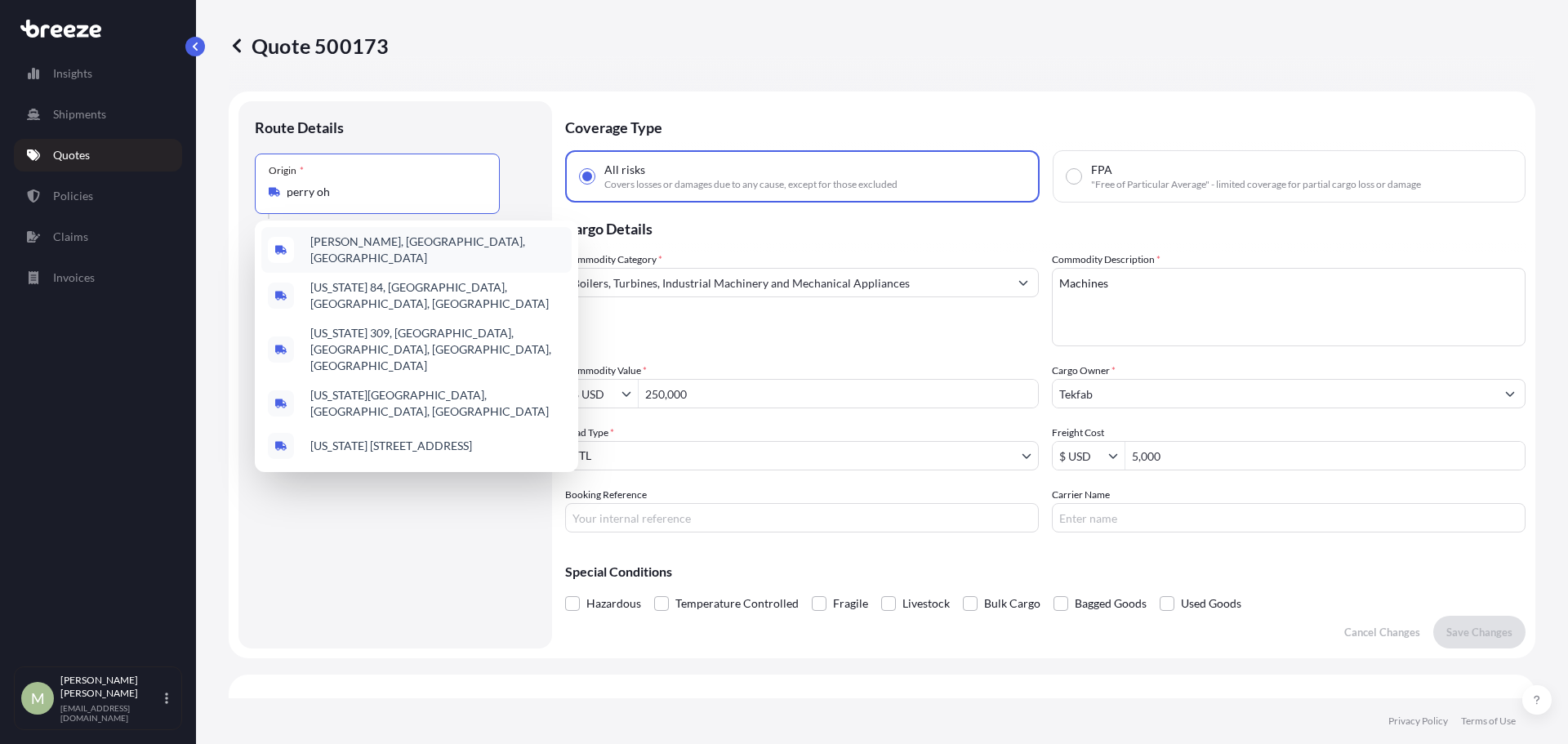
click at [428, 245] on div "[PERSON_NAME], [GEOGRAPHIC_DATA], [GEOGRAPHIC_DATA]" at bounding box center [417, 250] width 310 height 46
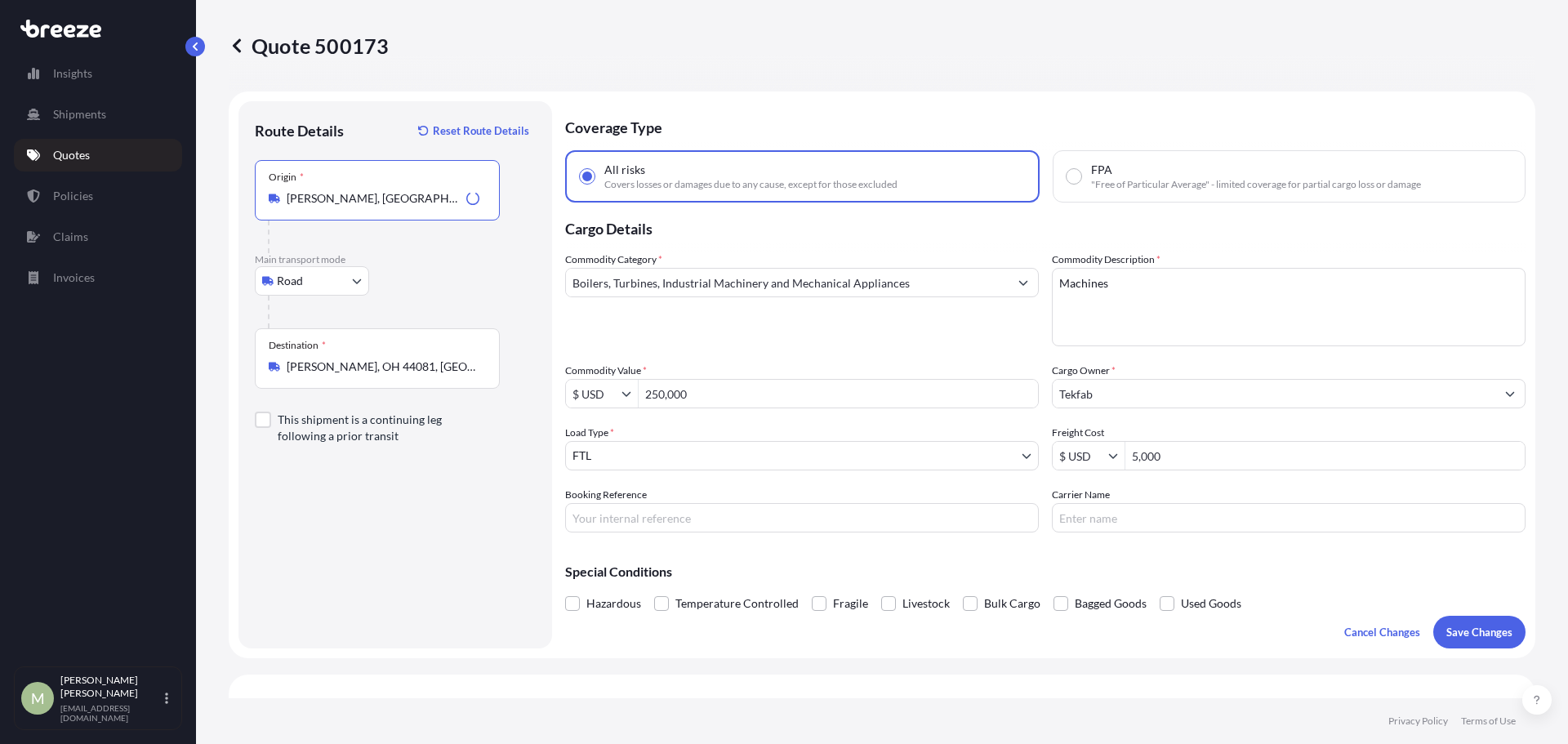
type input "[PERSON_NAME], [GEOGRAPHIC_DATA], [GEOGRAPHIC_DATA]"
drag, startPoint x: 434, startPoint y: 370, endPoint x: 127, endPoint y: 367, distance: 307.0
click at [127, 367] on div "Insights Shipments Quotes Policies Claims Invoices M [PERSON_NAME] [EMAIL_ADDRE…" at bounding box center [784, 372] width 1568 height 744
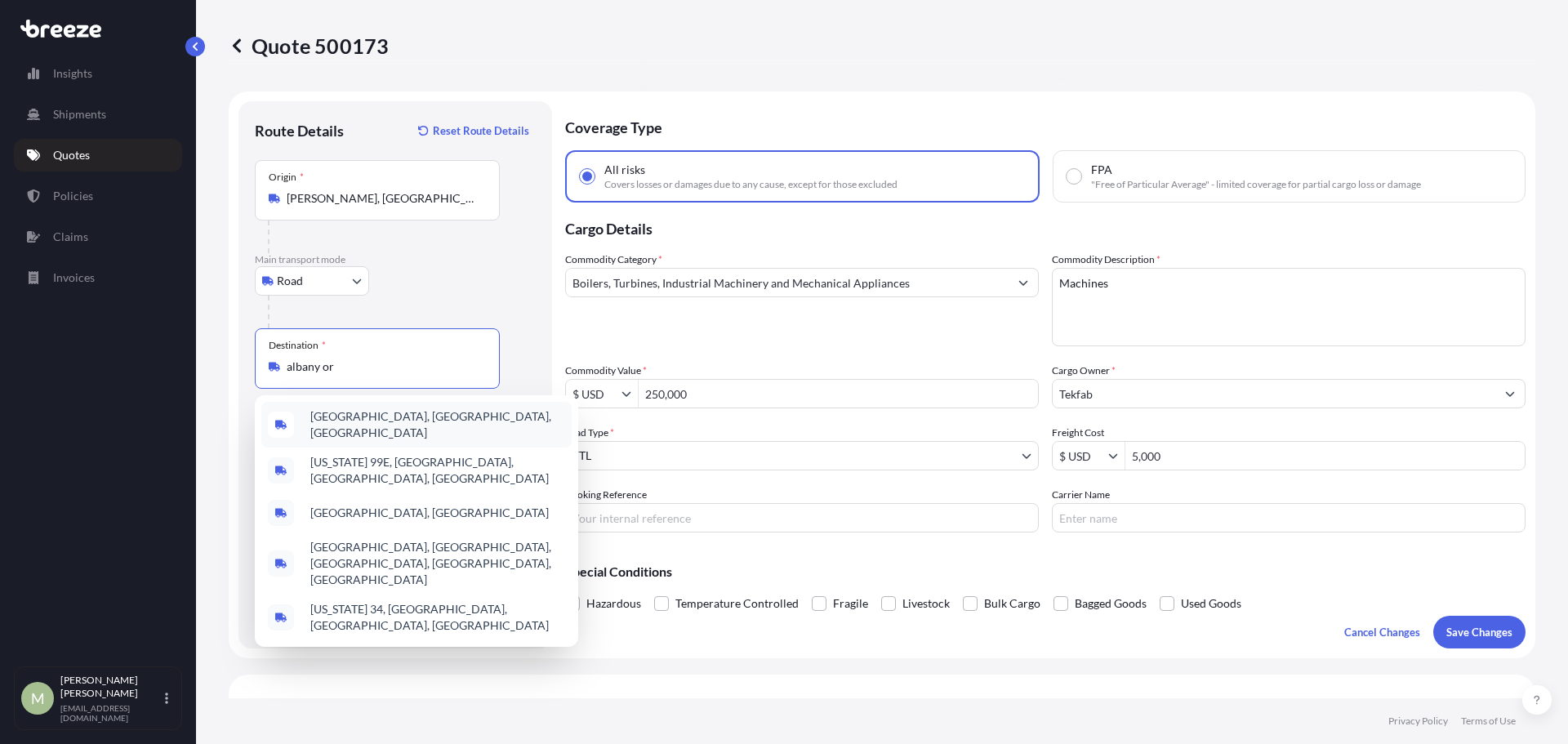
click at [390, 420] on span "[GEOGRAPHIC_DATA], [GEOGRAPHIC_DATA], [GEOGRAPHIC_DATA]" at bounding box center [438, 424] width 255 height 33
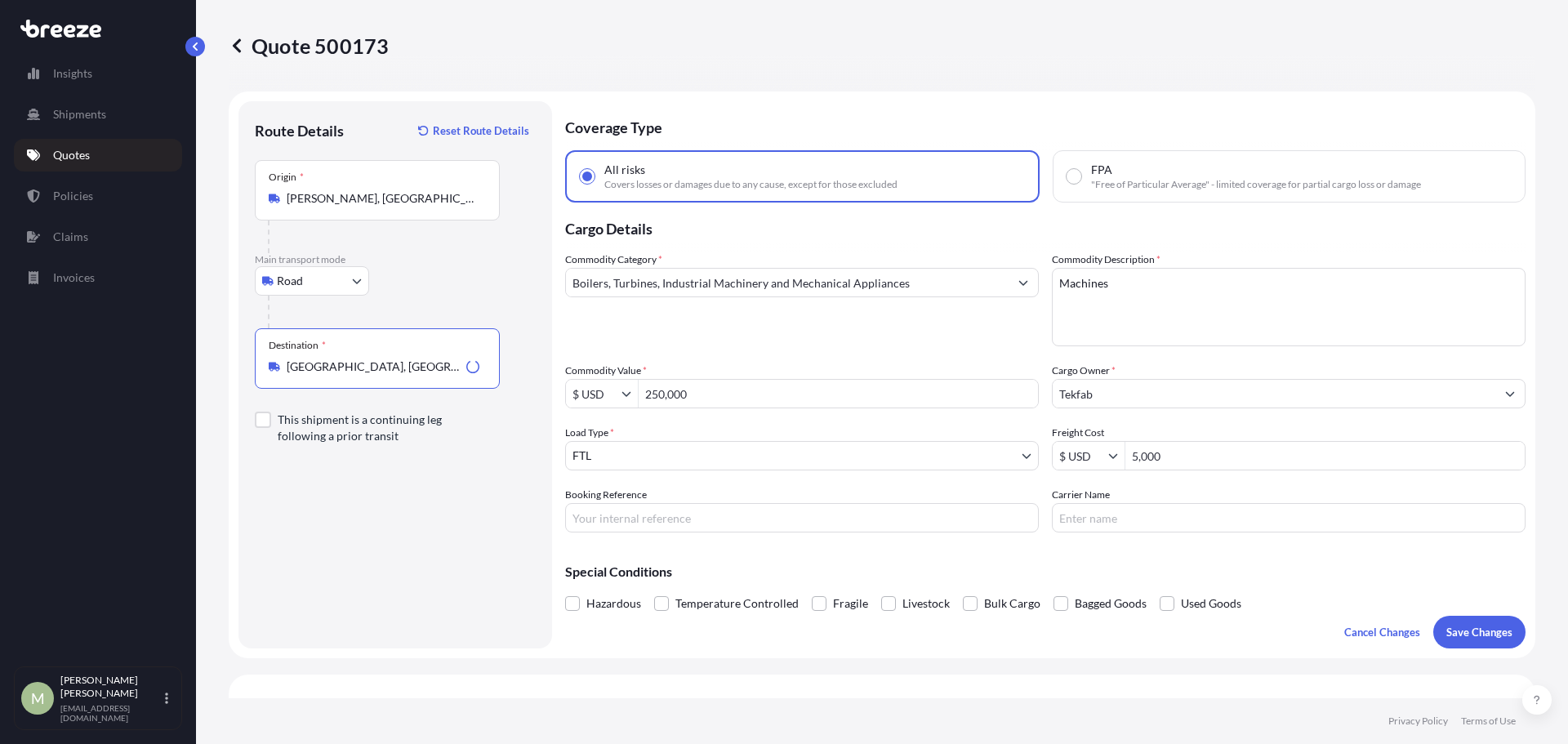
type input "[GEOGRAPHIC_DATA], [GEOGRAPHIC_DATA], [GEOGRAPHIC_DATA]"
click at [1478, 639] on p "Save Changes" at bounding box center [1479, 632] width 66 height 16
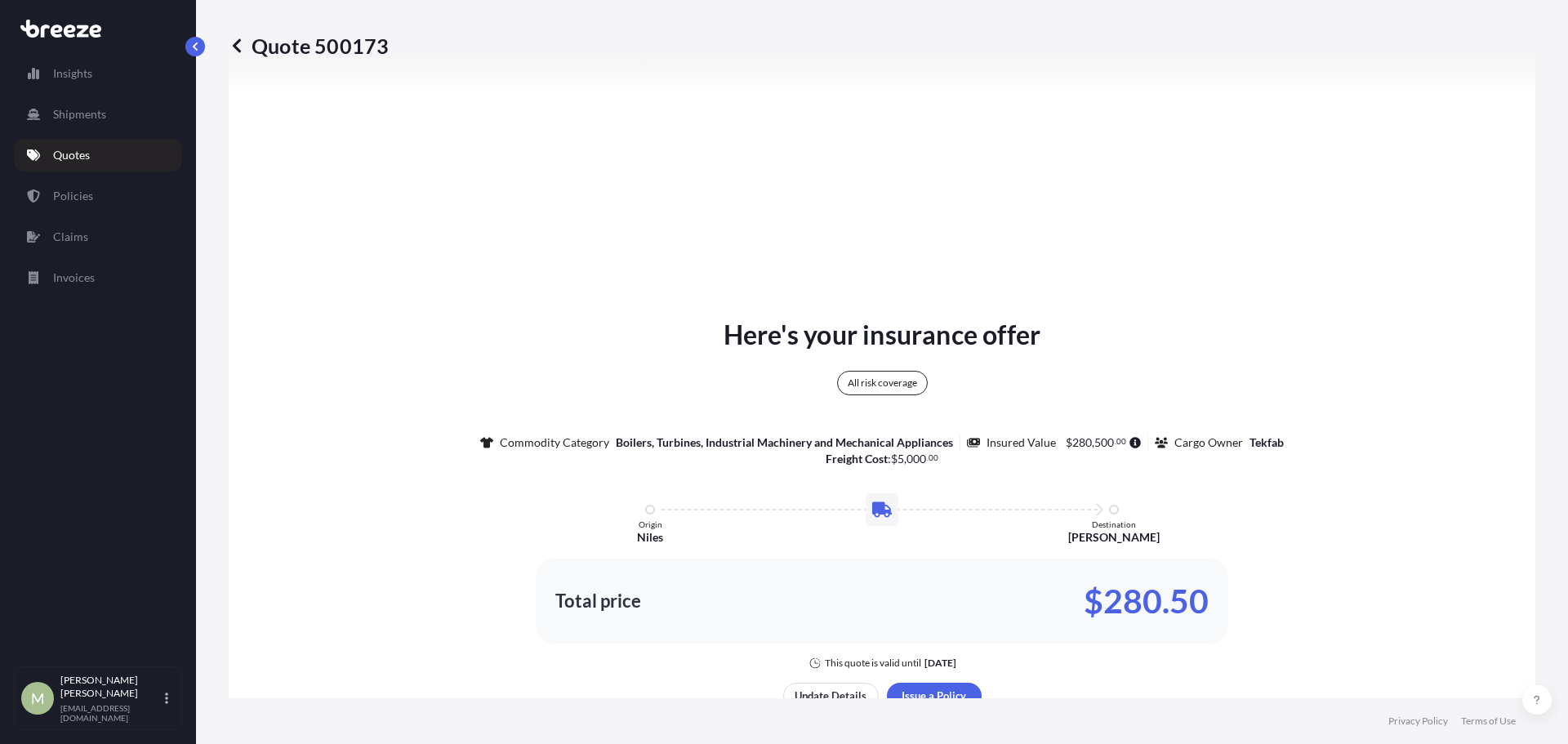
select select "Road"
select select "2"
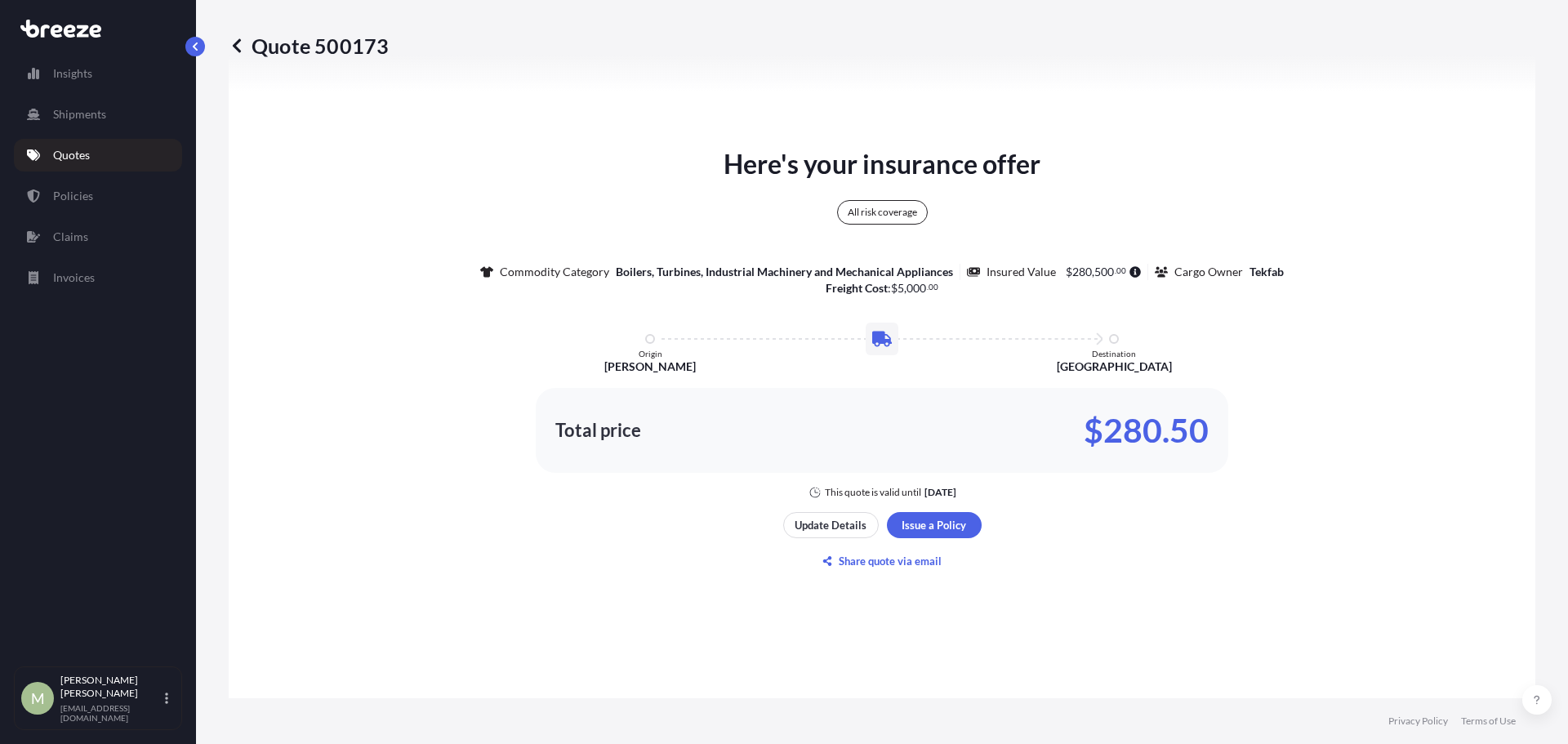
scroll to position [838, 0]
